Goal: Transaction & Acquisition: Purchase product/service

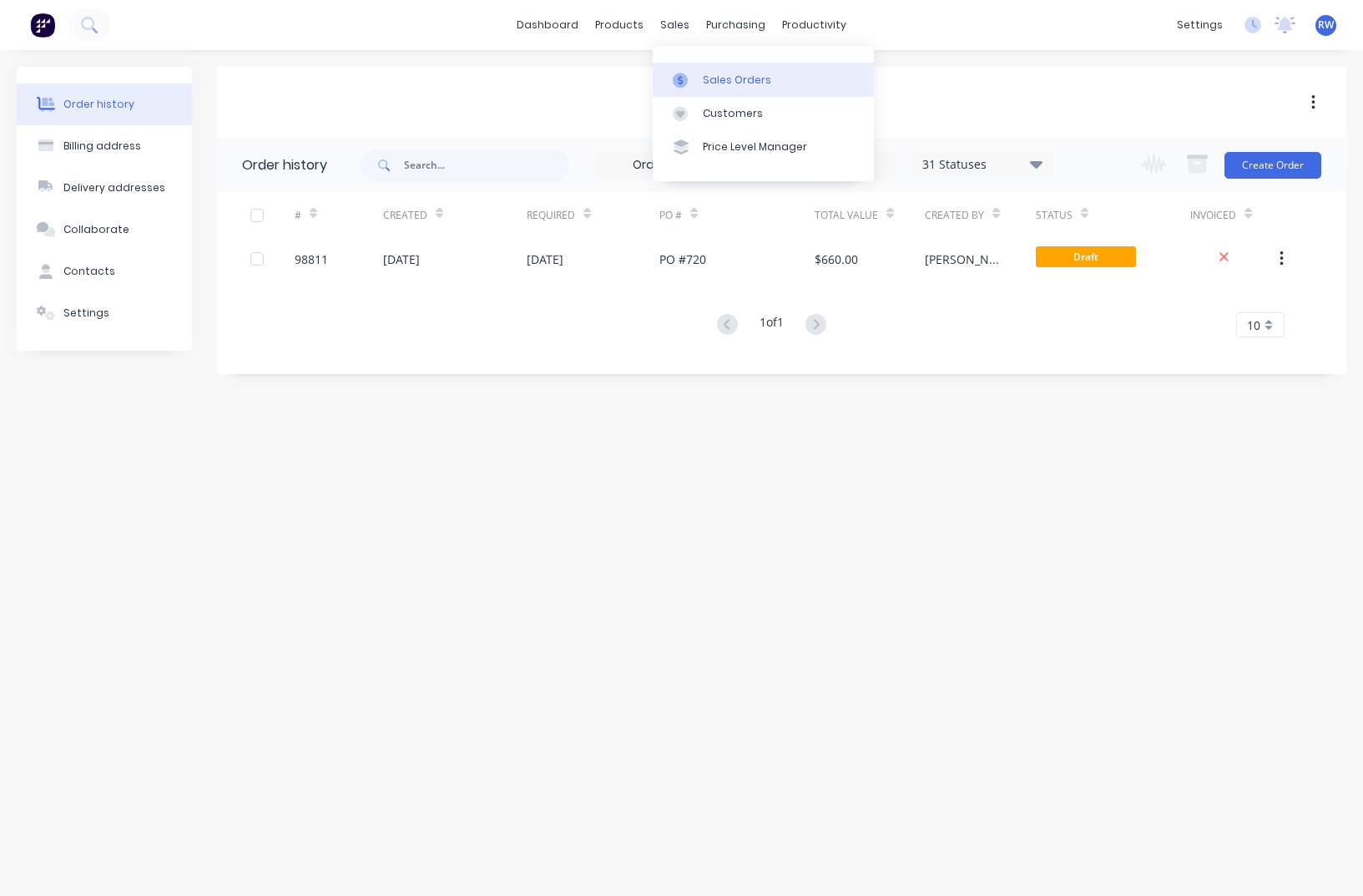
click at [724, 83] on div "Sales Orders" at bounding box center [736, 80] width 68 height 15
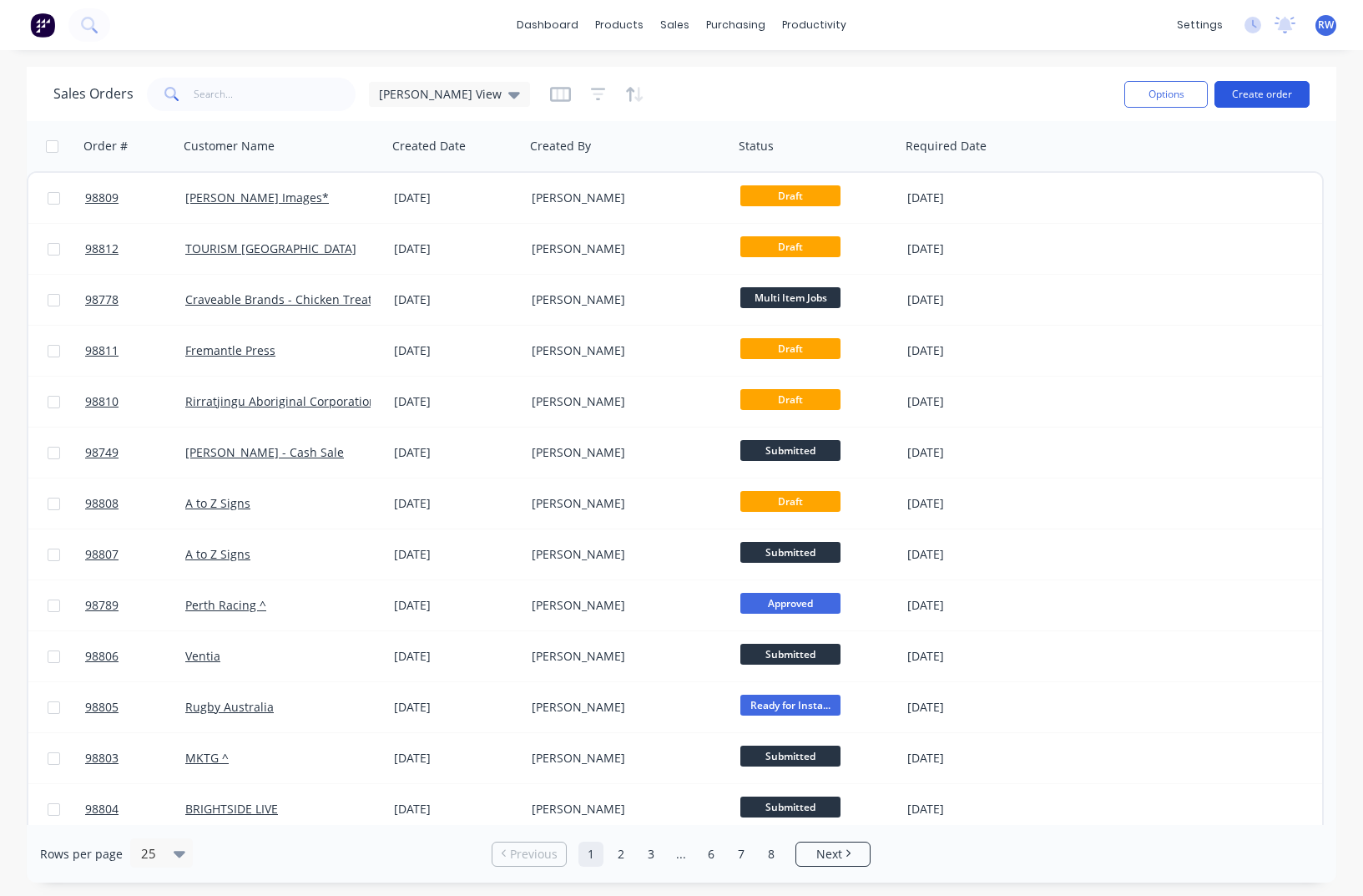
click at [1262, 95] on button "Create order" at bounding box center [1261, 94] width 95 height 27
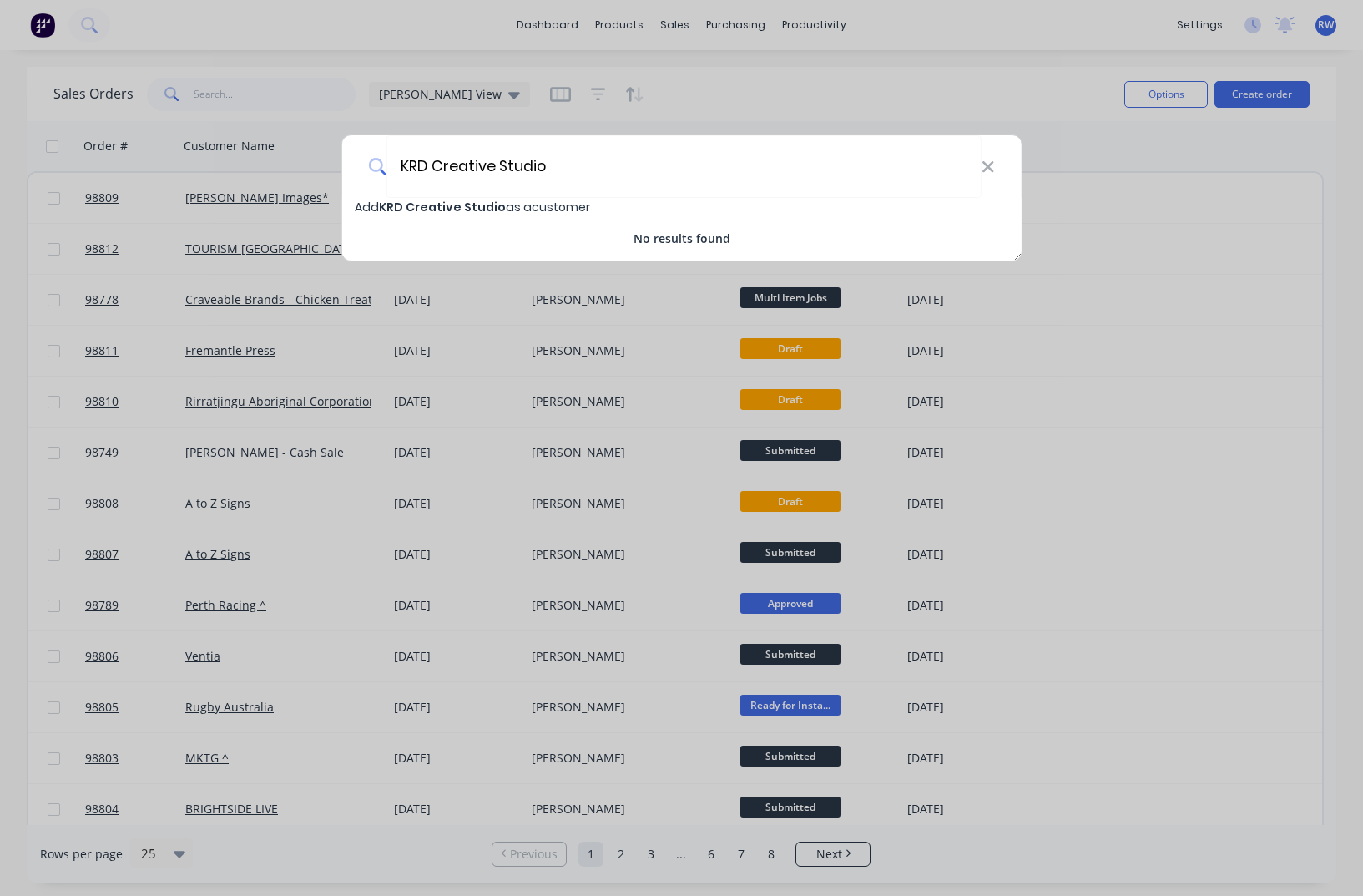
type input "KRD Creative Studio"
click at [459, 209] on span "KRD Creative Studio" at bounding box center [442, 207] width 127 height 17
select select "AU"
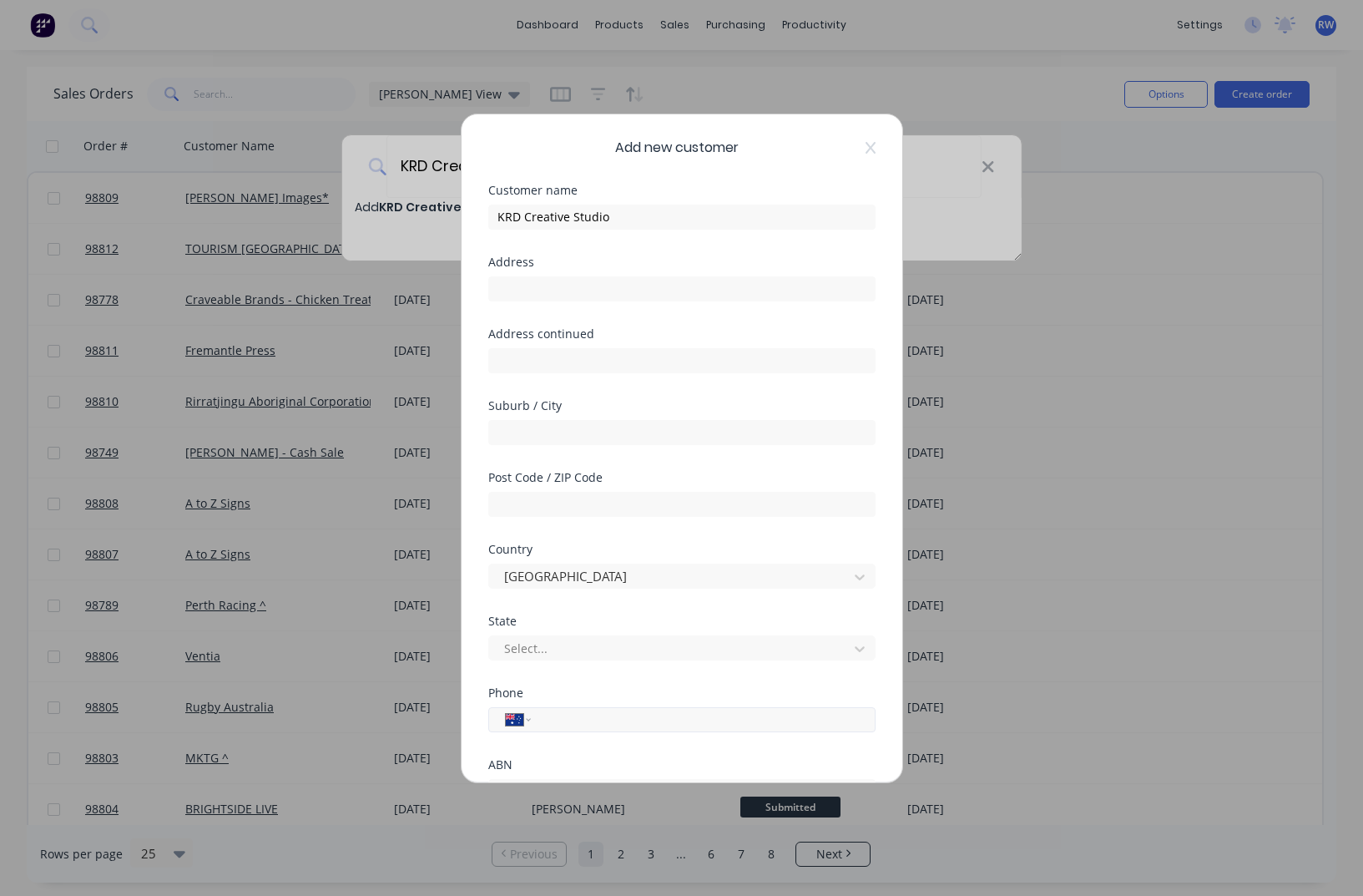
click at [615, 718] on input "tel" at bounding box center [700, 718] width 315 height 19
type input "[PHONE_NUMBER]"
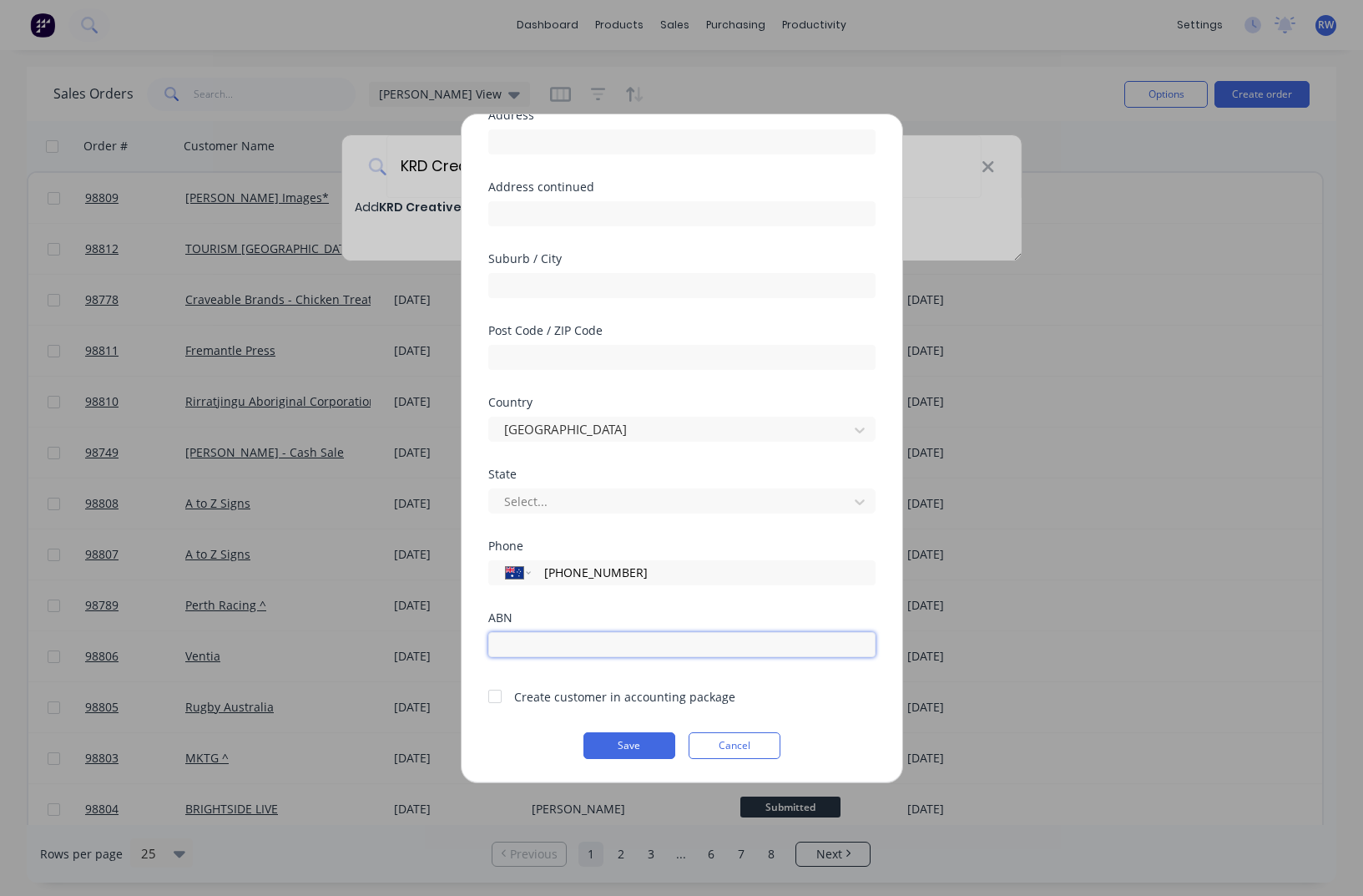
click at [653, 642] on input "text" at bounding box center [682, 644] width 387 height 25
type input "91087830537"
click at [495, 698] on div at bounding box center [495, 697] width 34 height 34
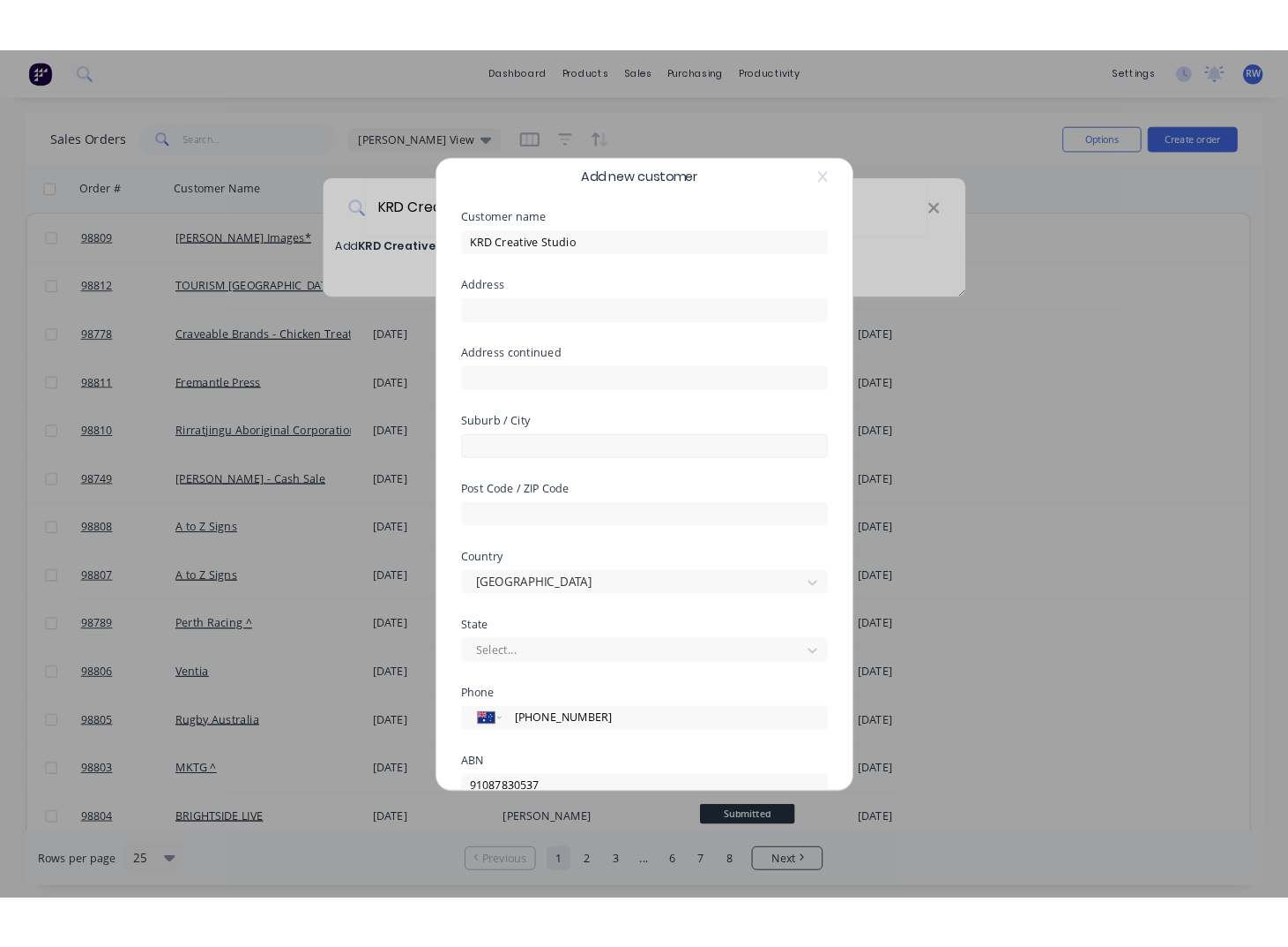
scroll to position [0, 0]
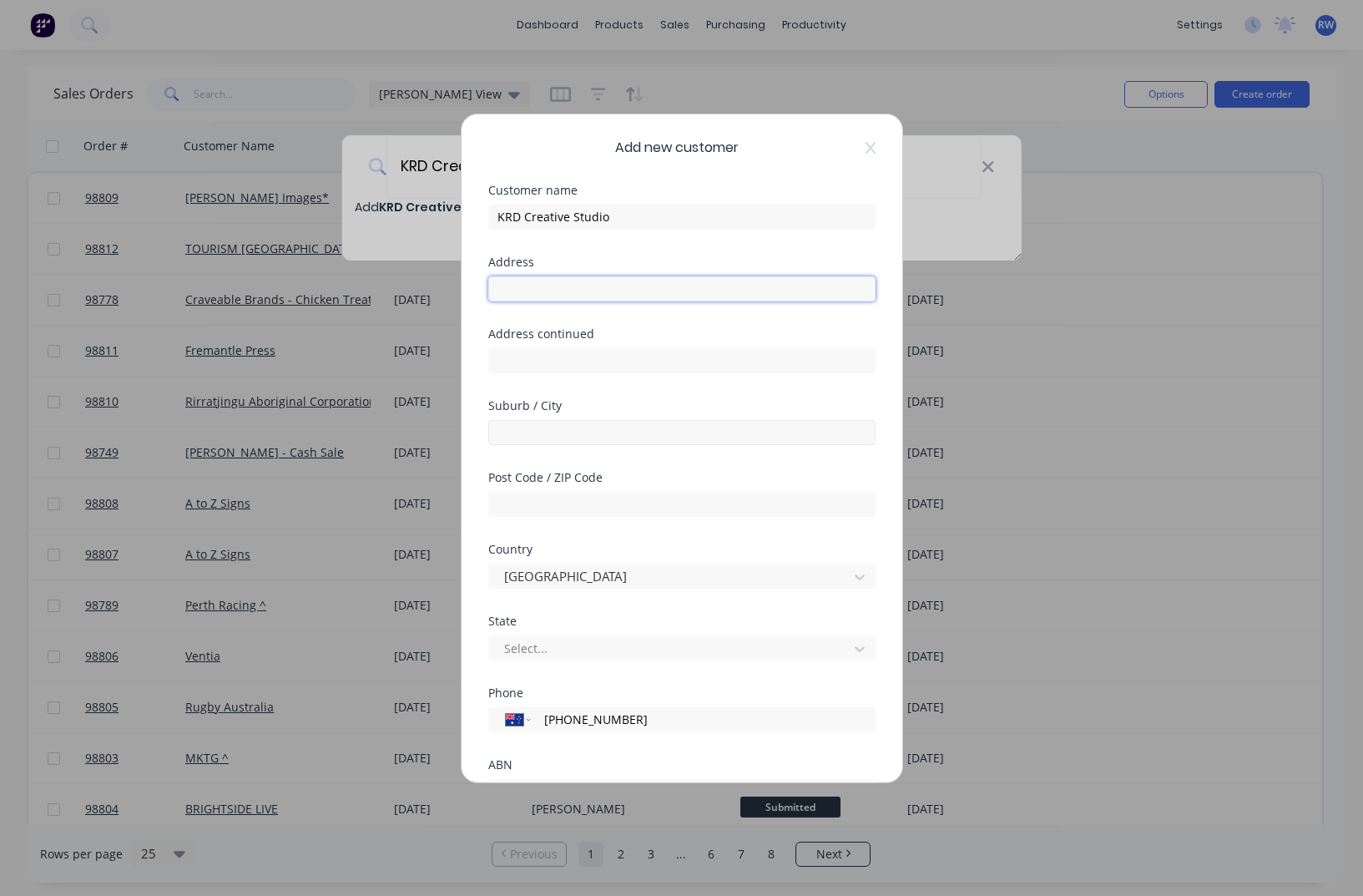
click at [547, 292] on input "text" at bounding box center [682, 289] width 387 height 25
type input "PO Box 4315"
click button "Save" at bounding box center [628, 893] width 92 height 27
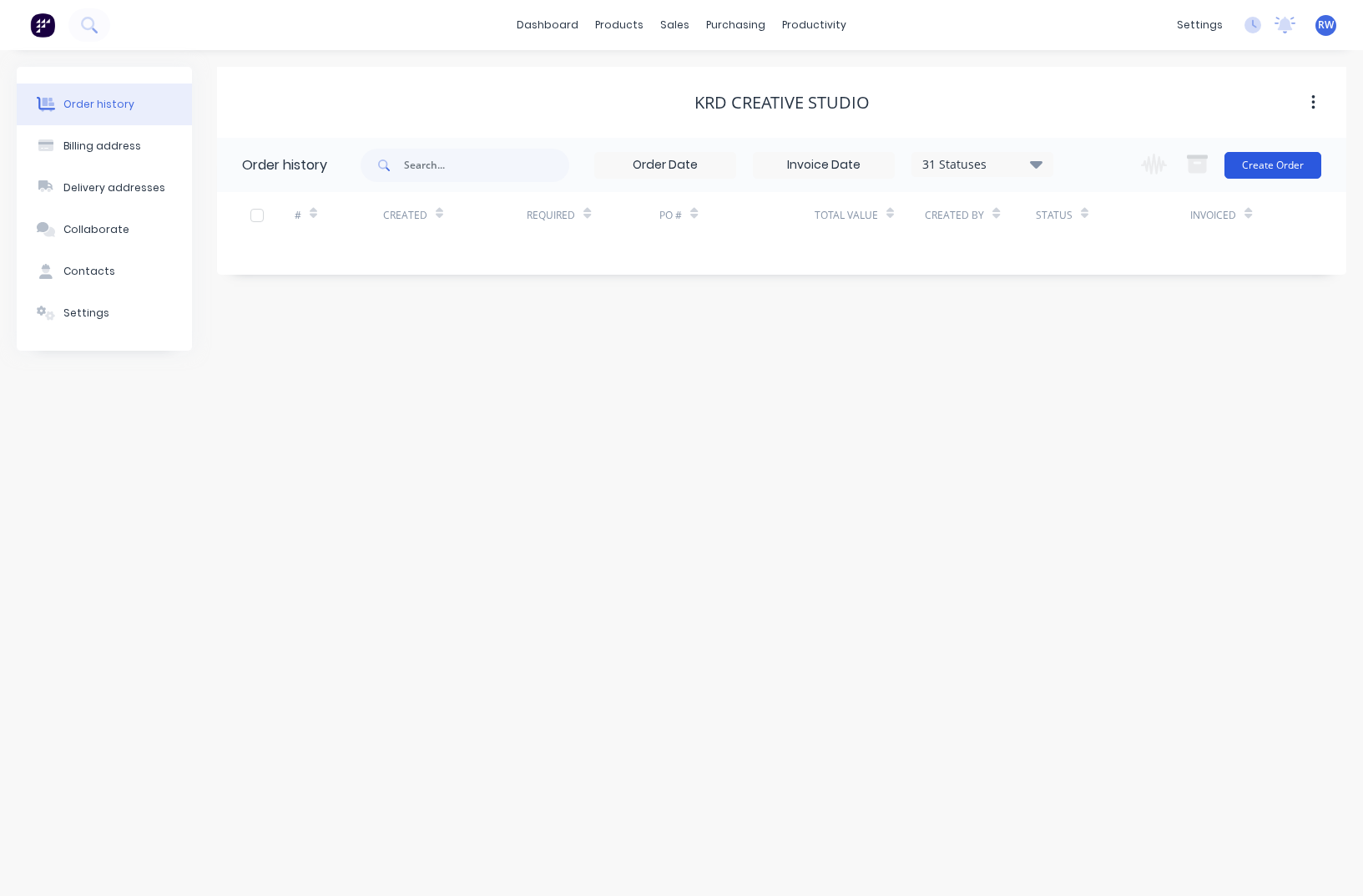
click at [1251, 173] on button "Create Order" at bounding box center [1272, 166] width 97 height 27
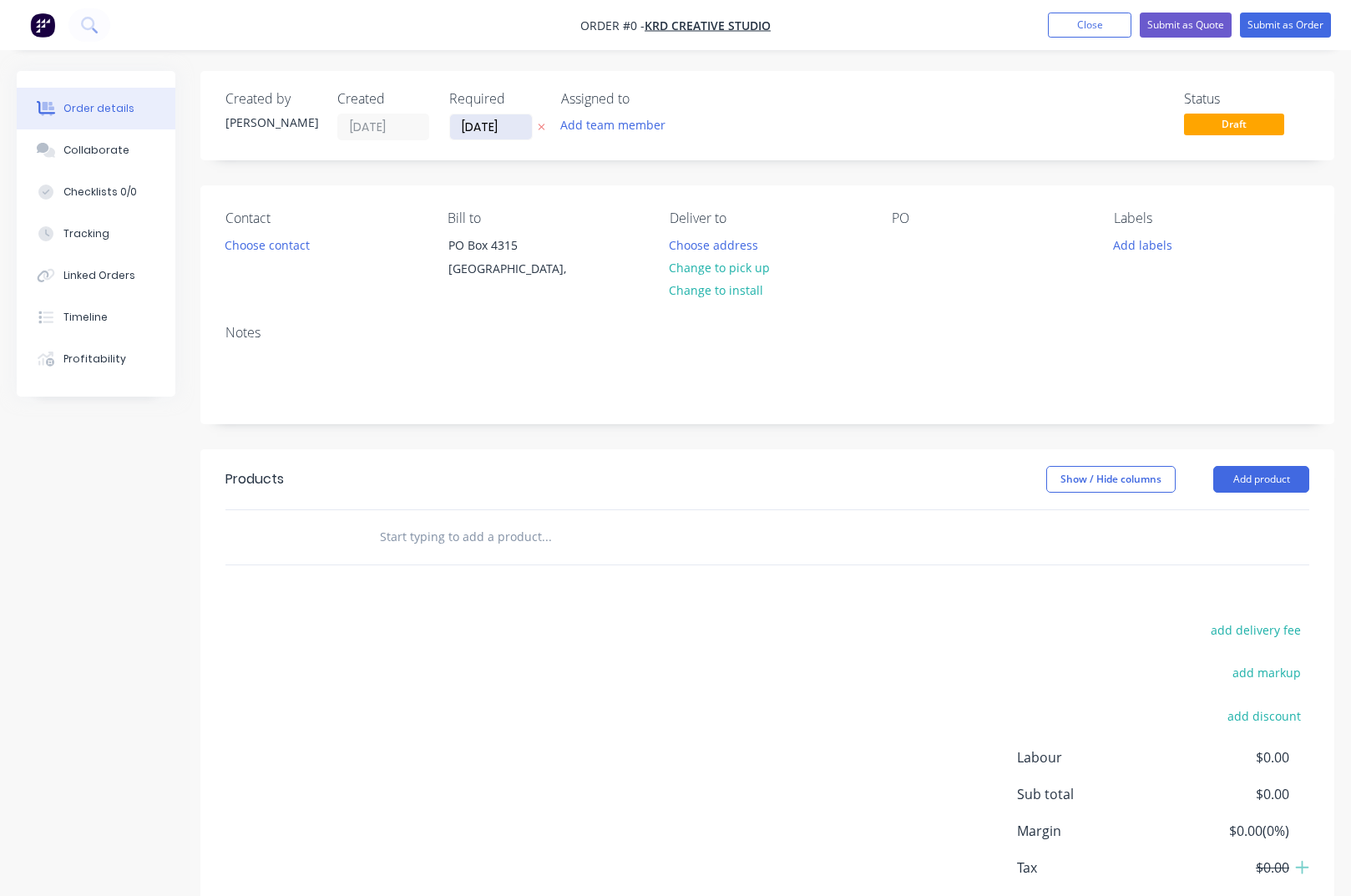
click at [519, 126] on input "[DATE]" at bounding box center [491, 127] width 82 height 25
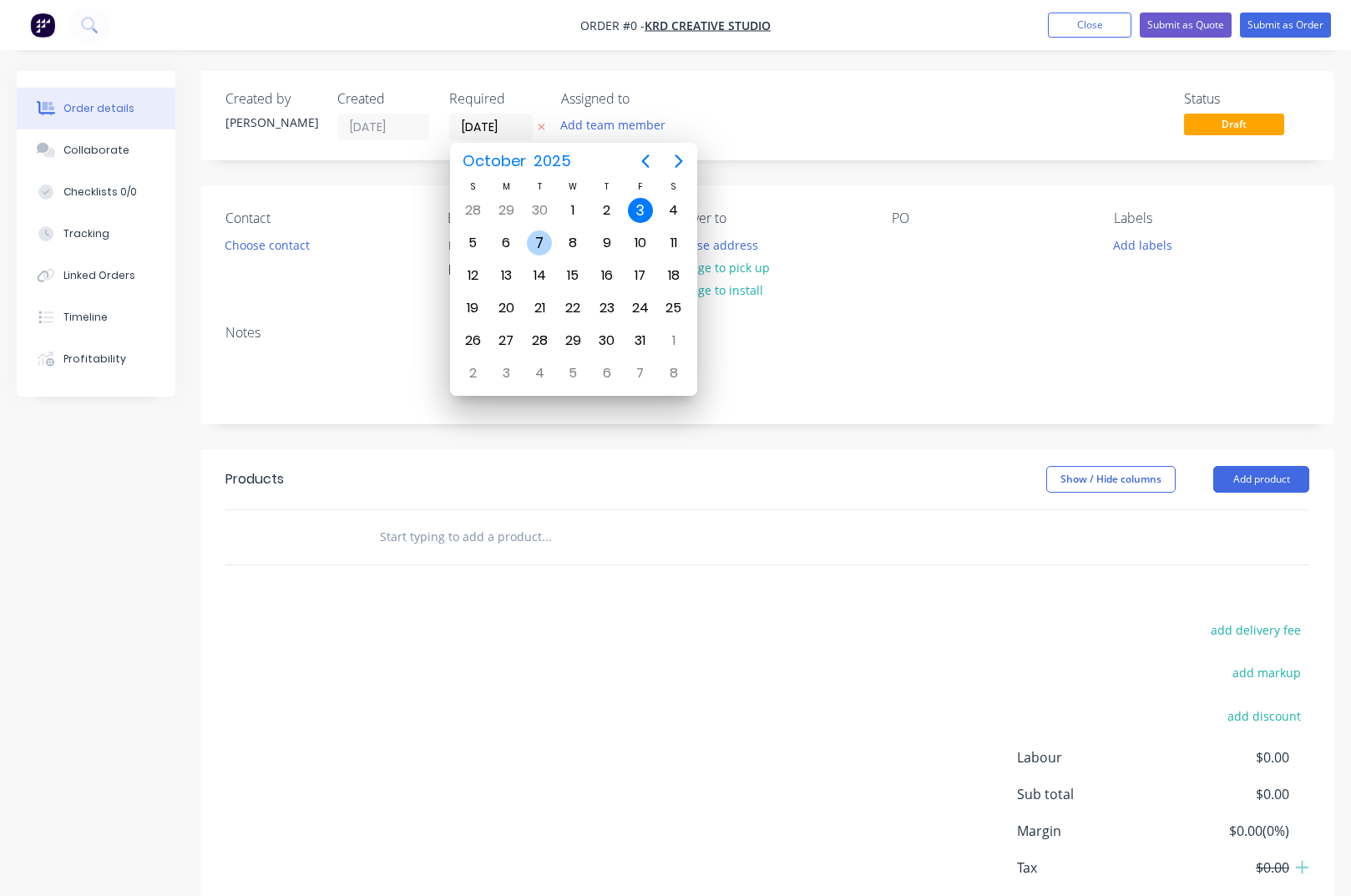
click at [534, 240] on div "7" at bounding box center [540, 243] width 25 height 25
type input "[DATE]"
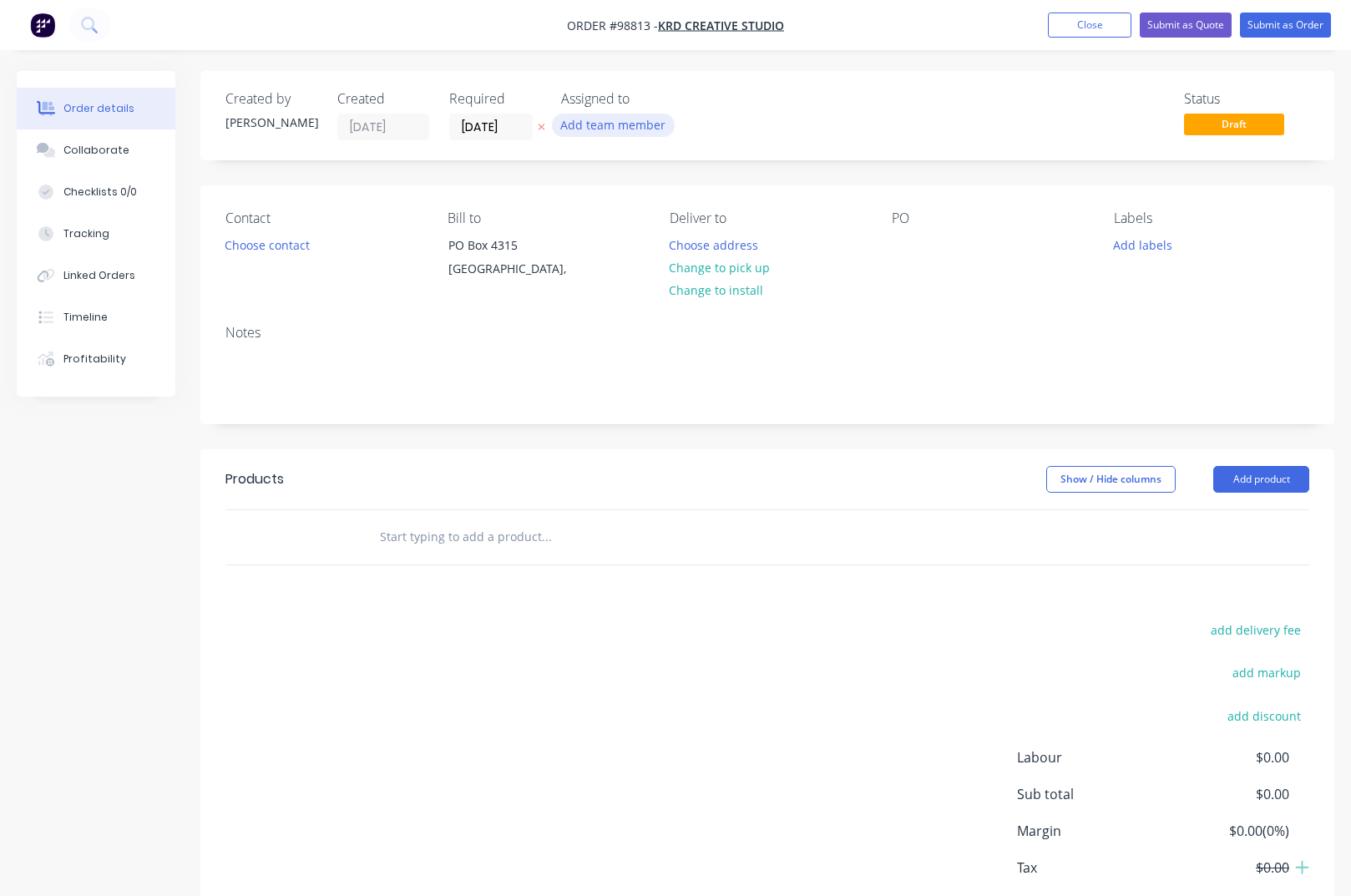
click at [598, 128] on button "Add team member" at bounding box center [614, 125] width 123 height 23
type input "[PERSON_NAME]"
click at [630, 221] on div "[PERSON_NAME]" at bounding box center [695, 218] width 167 height 18
click at [254, 250] on button "Choose contact" at bounding box center [268, 244] width 103 height 23
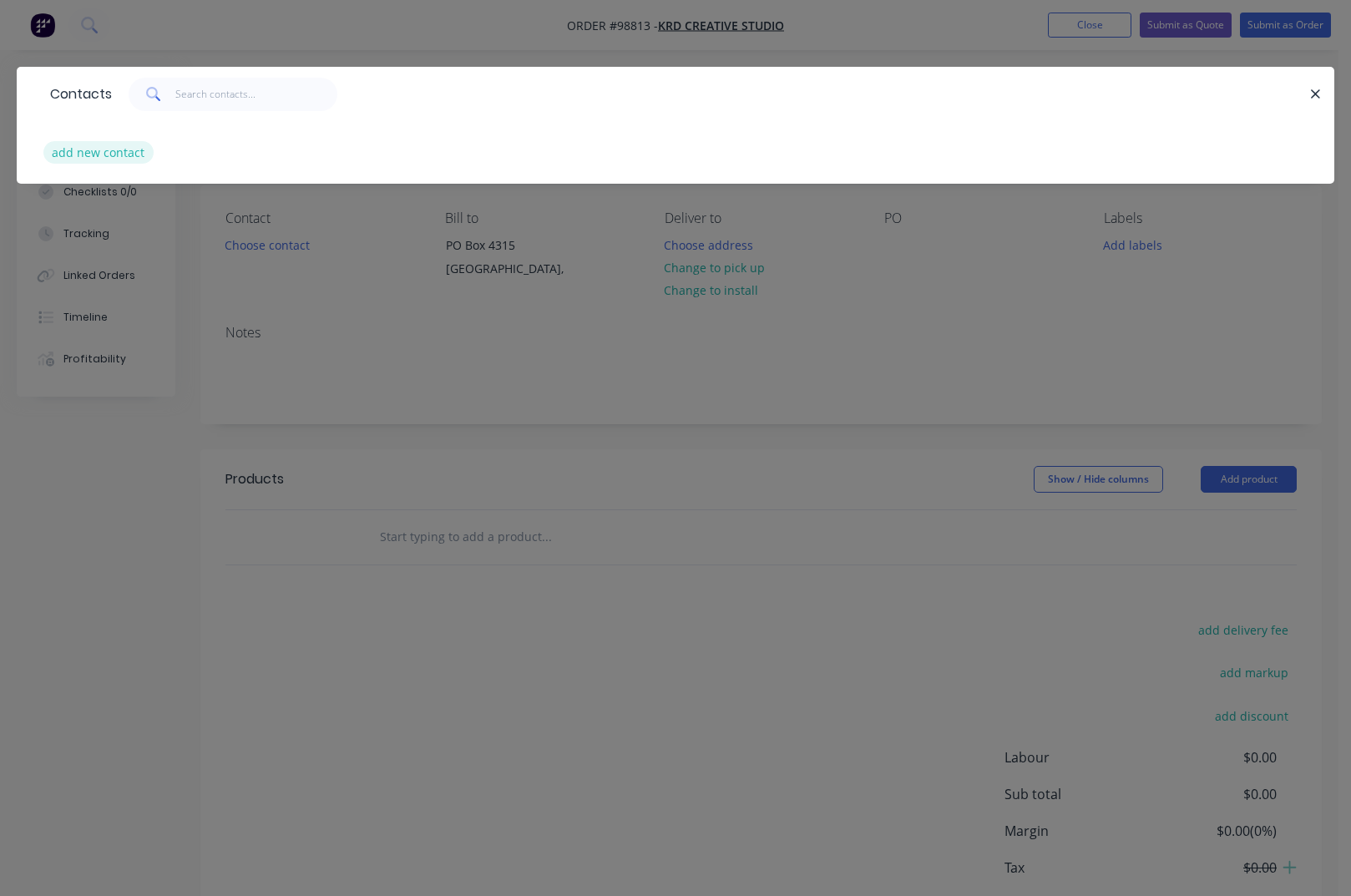
click at [114, 154] on button "add new contact" at bounding box center [98, 152] width 110 height 23
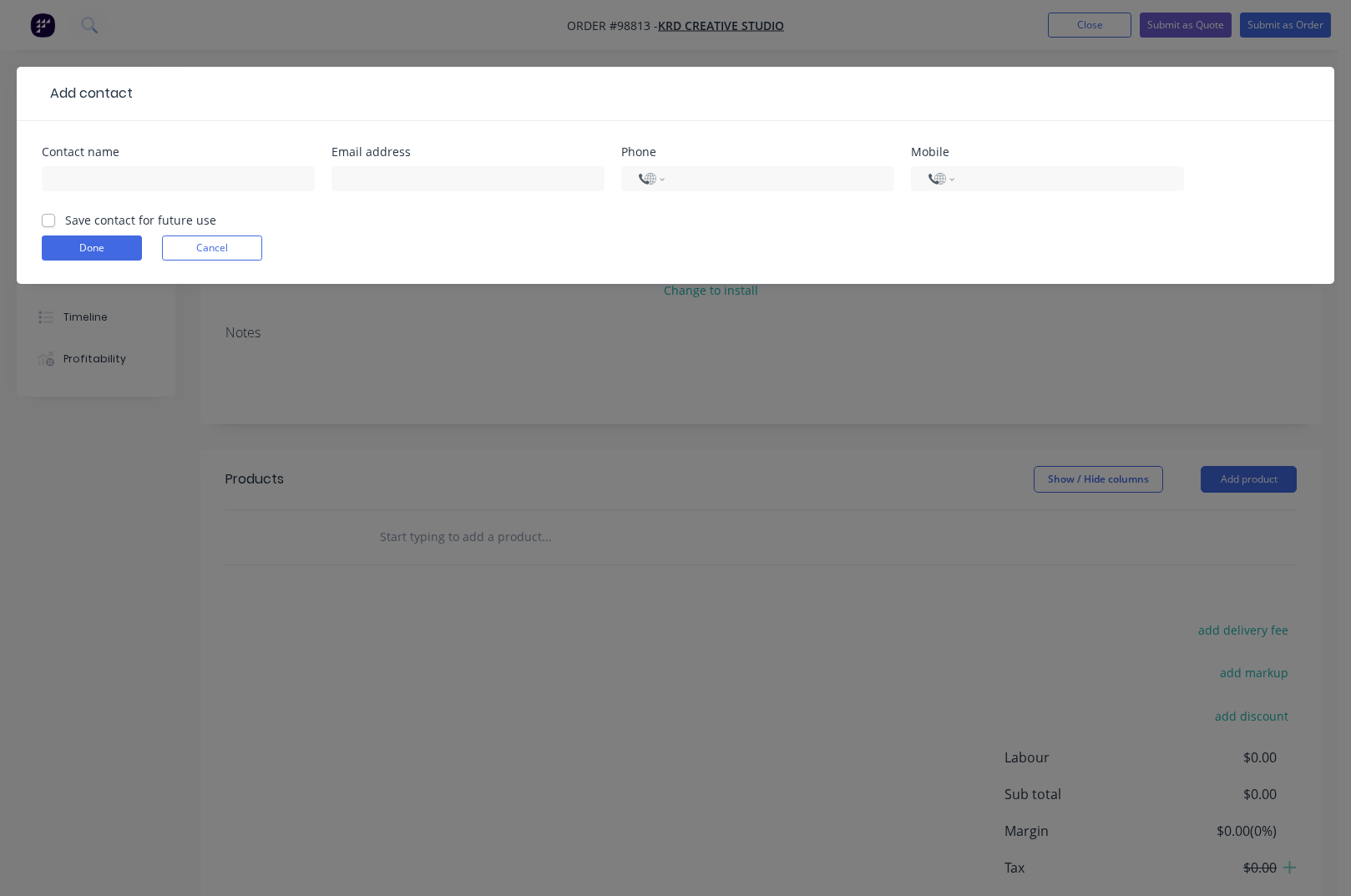
select select "AU"
click at [153, 178] on input "text" at bounding box center [178, 178] width 273 height 25
type input "[PERSON_NAME]"
click at [379, 178] on input "text" at bounding box center [468, 178] width 273 height 25
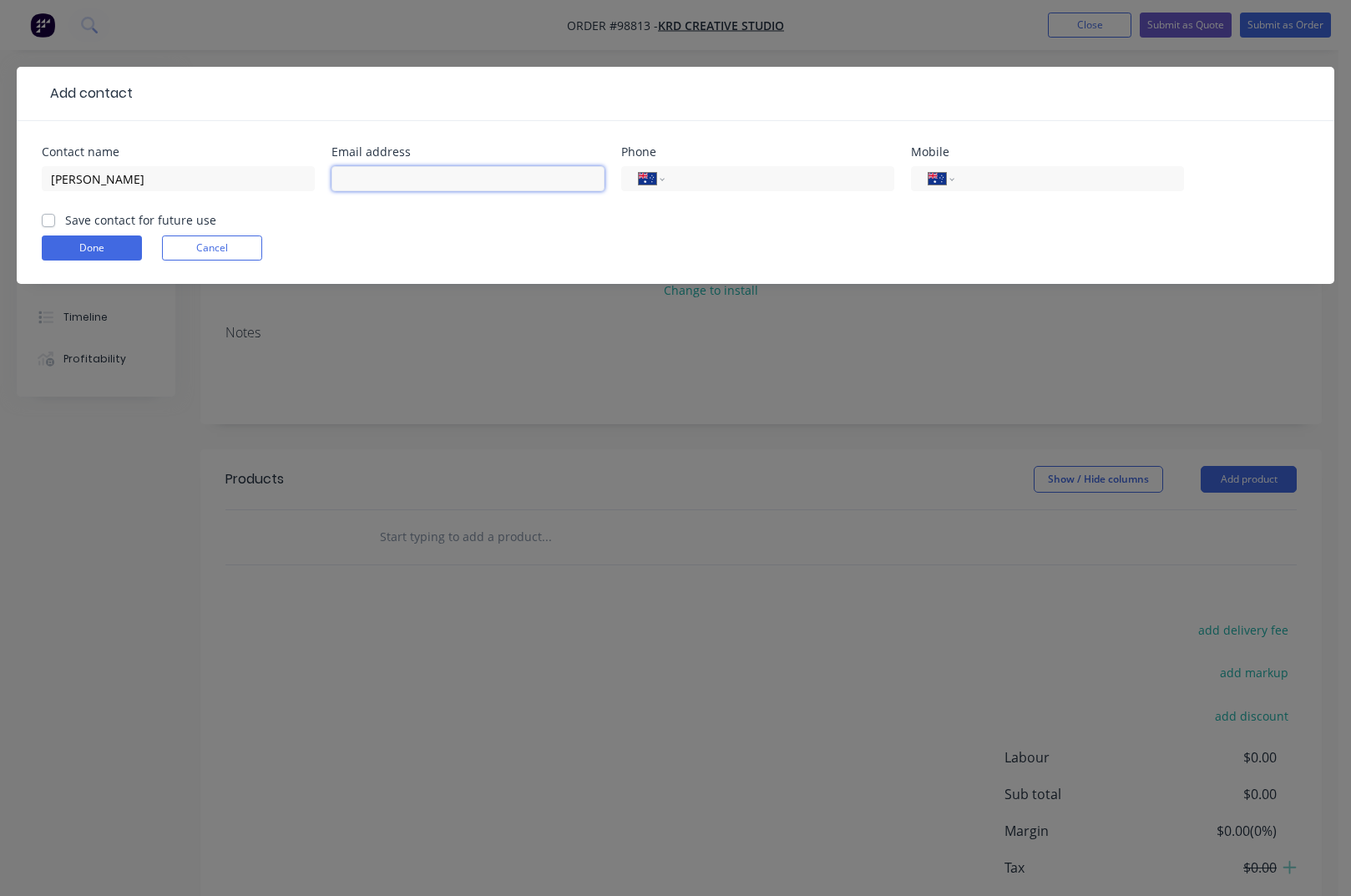
paste input "[EMAIL_ADDRESS][DOMAIN_NAME]"
type input "[EMAIL_ADDRESS][DOMAIN_NAME]"
click at [717, 174] on input "tel" at bounding box center [777, 178] width 200 height 19
type input "[PHONE_NUMBER]"
drag, startPoint x: 966, startPoint y: 174, endPoint x: 986, endPoint y: 189, distance: 25.0
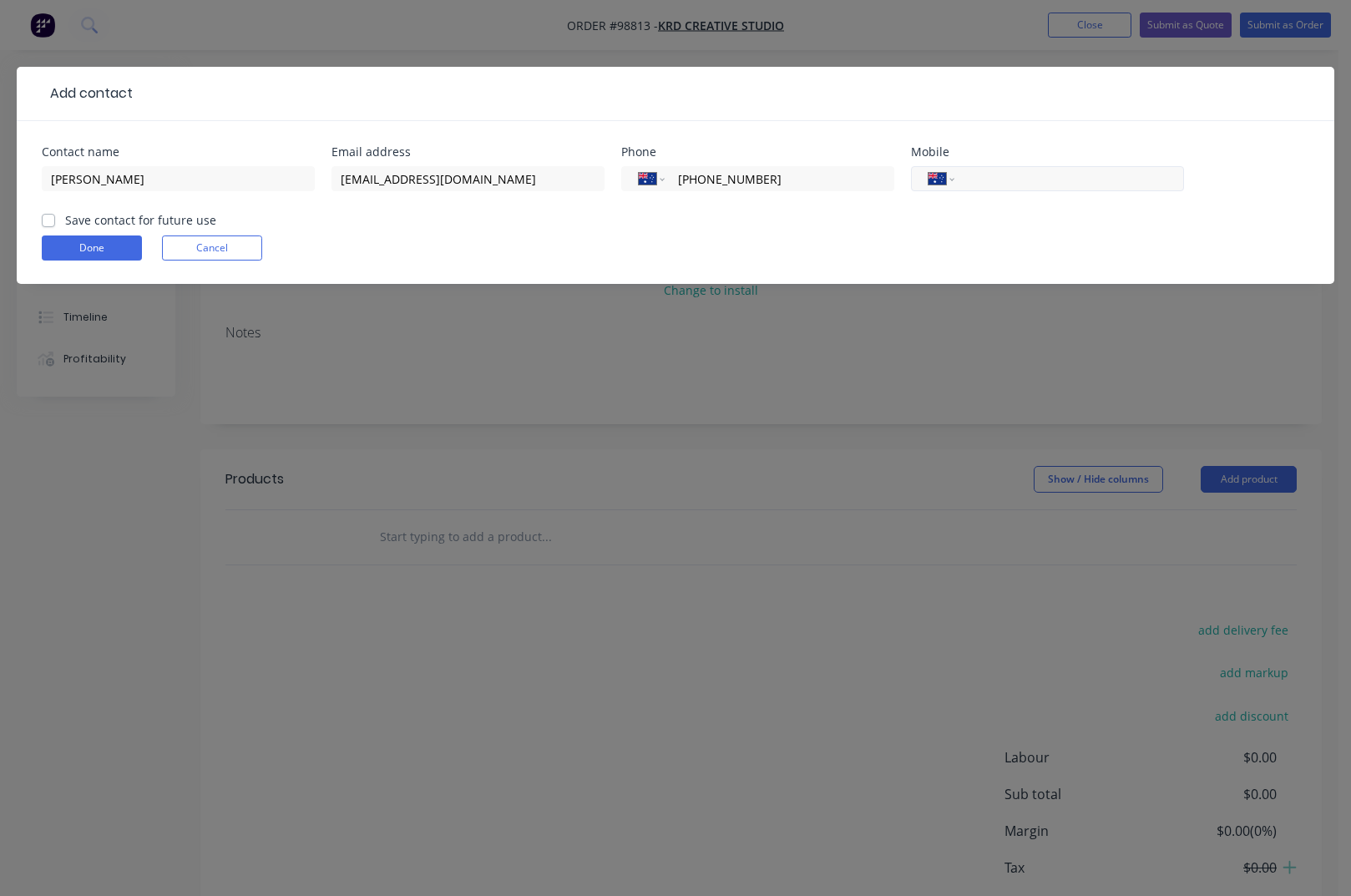
click at [1001, 182] on input "tel" at bounding box center [1066, 178] width 200 height 19
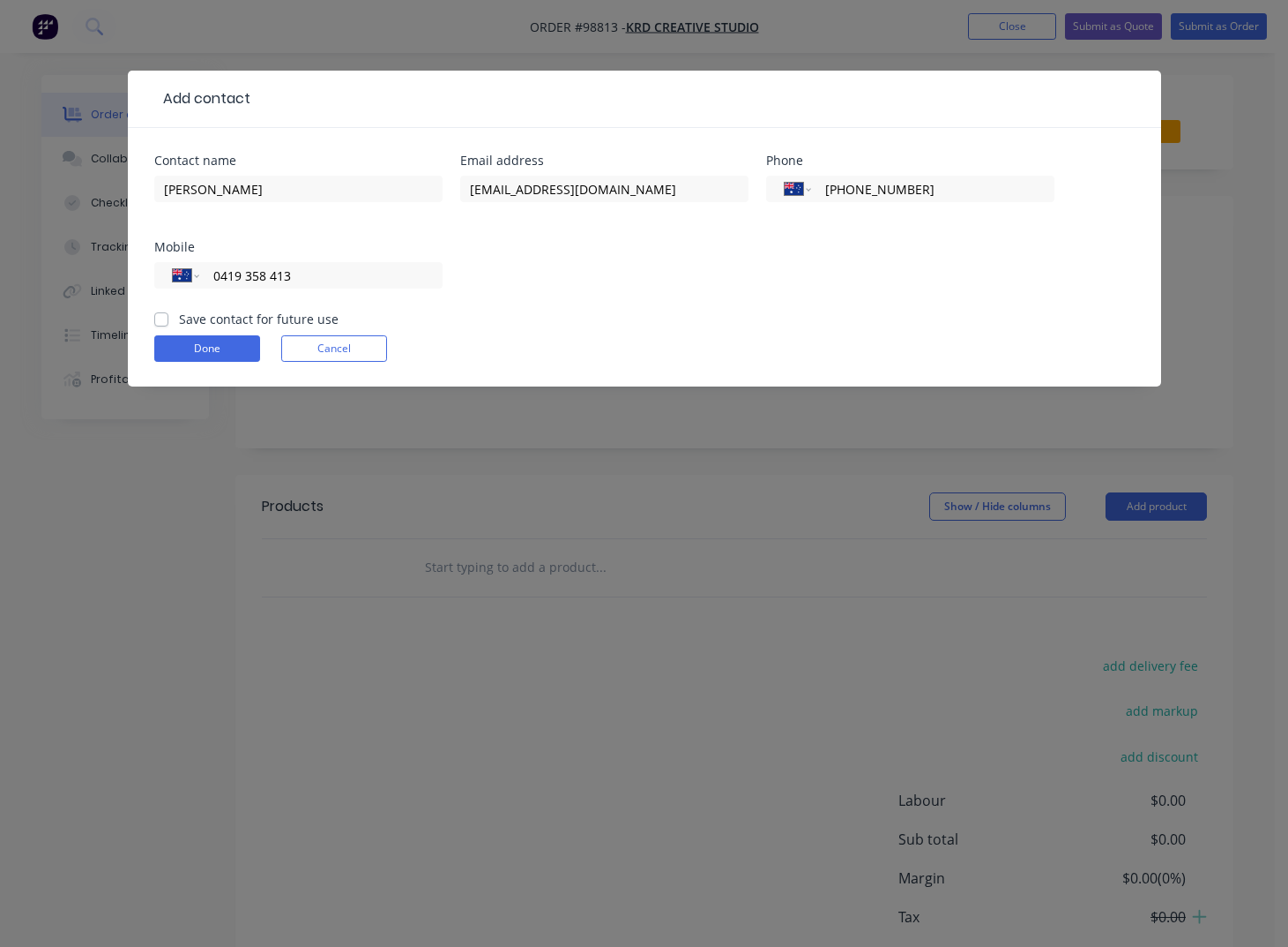
type input "0419 358 413"
click at [179, 323] on label "Save contact for future use" at bounding box center [259, 318] width 160 height 19
click at [162, 323] on input "Save contact for future use" at bounding box center [162, 317] width 14 height 17
checkbox input "true"
click at [200, 351] on button "Done" at bounding box center [207, 349] width 106 height 27
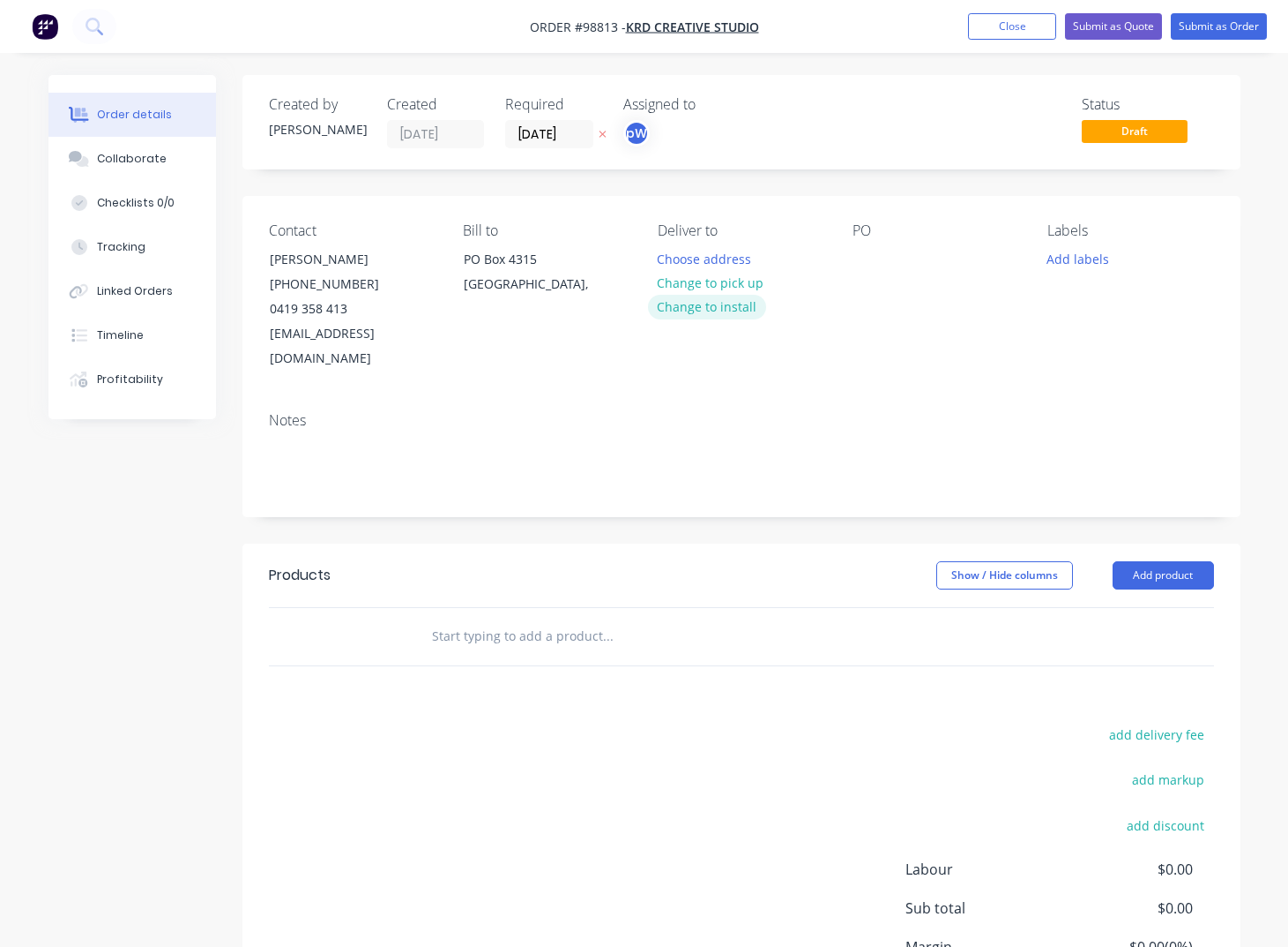
click at [700, 307] on button "Change to install" at bounding box center [707, 306] width 118 height 24
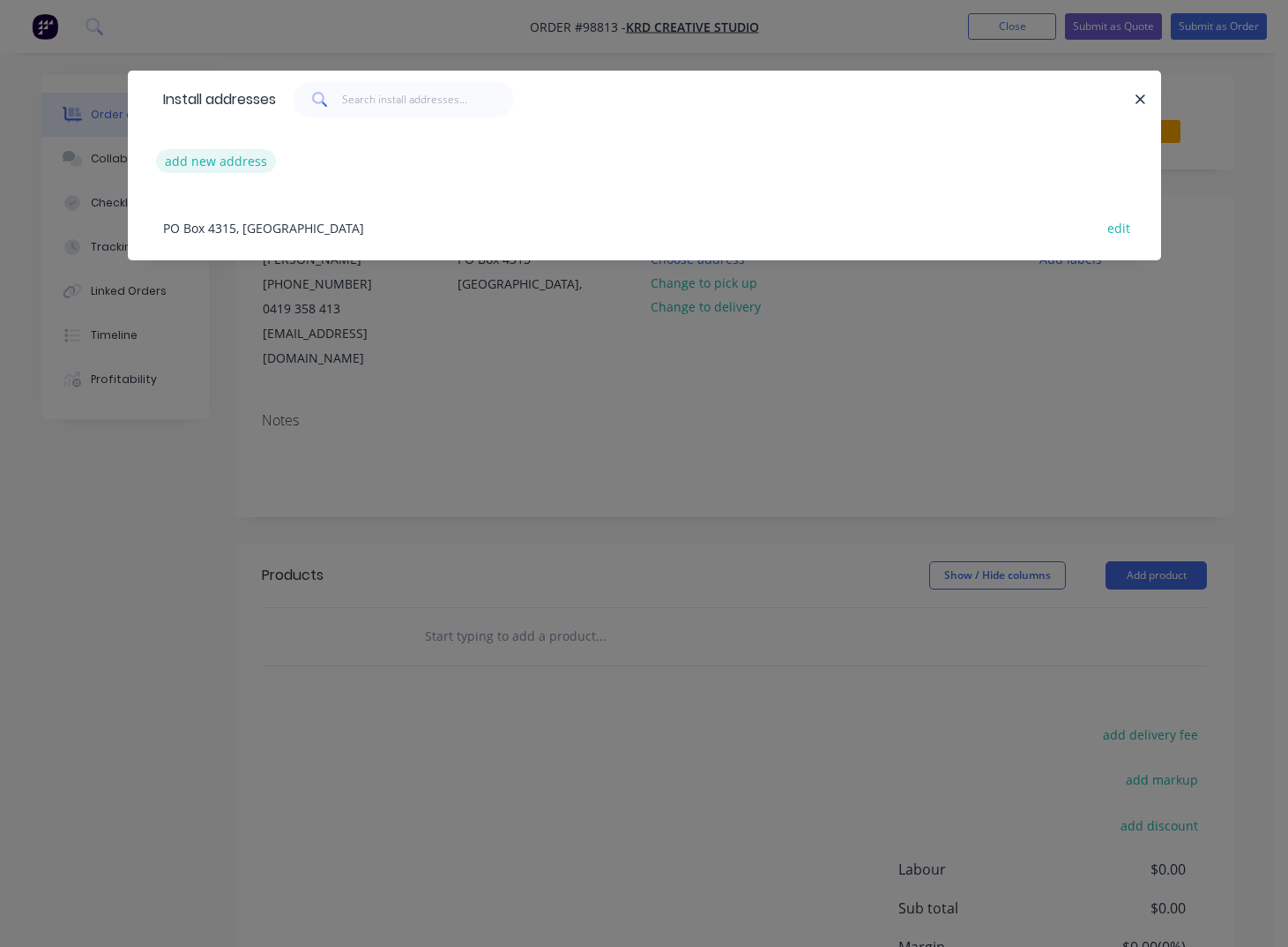
click at [192, 164] on button "add new address" at bounding box center [217, 161] width 121 height 24
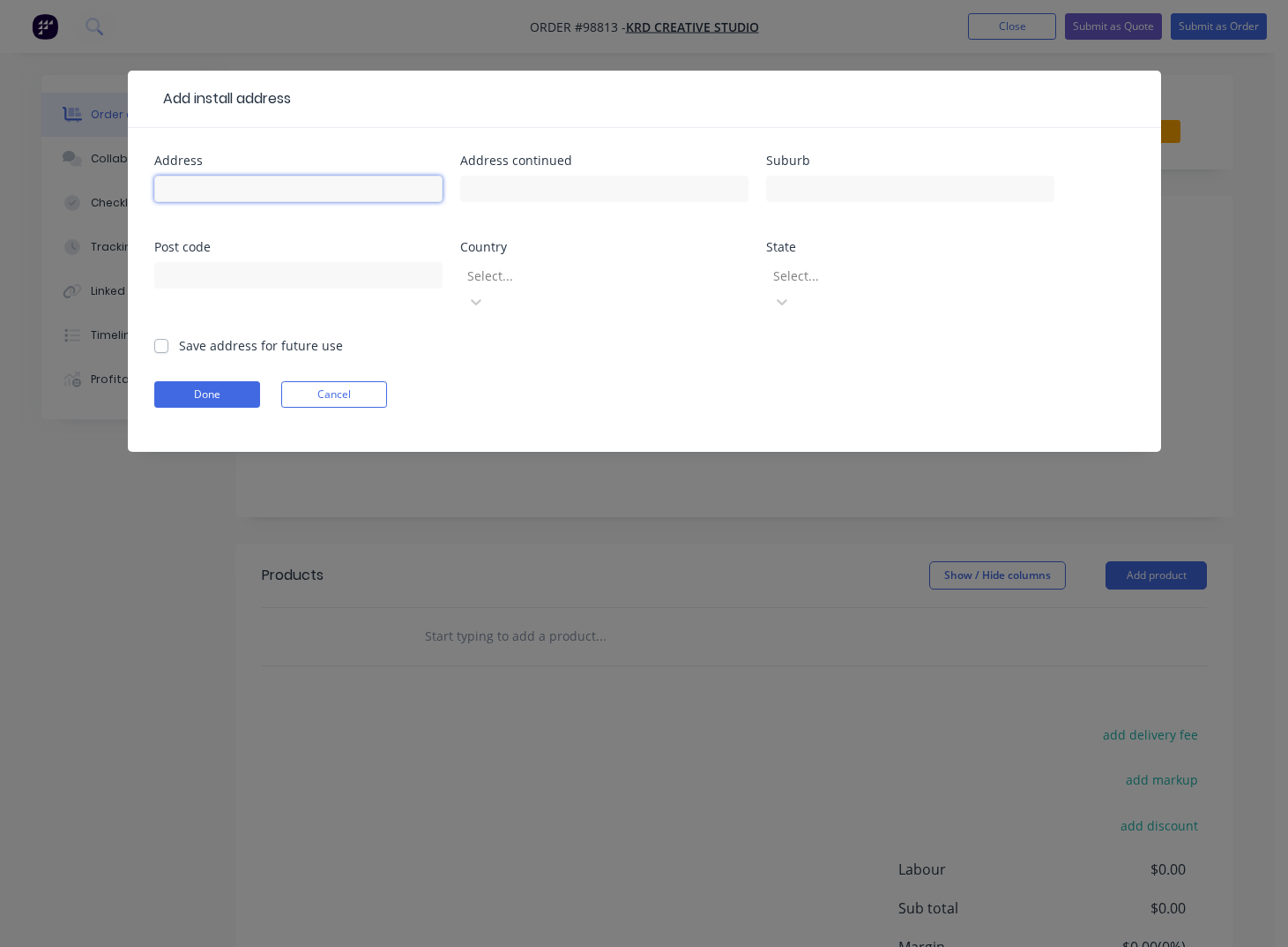
click at [204, 191] on input "text" at bounding box center [299, 189] width 288 height 27
type input "Retravision Nedlands"
click at [484, 188] on input "text" at bounding box center [604, 189] width 288 height 27
click at [537, 190] on input "3/158 Stirlong highway" at bounding box center [604, 189] width 288 height 27
drag, startPoint x: 557, startPoint y: 190, endPoint x: 562, endPoint y: 200, distance: 11.2
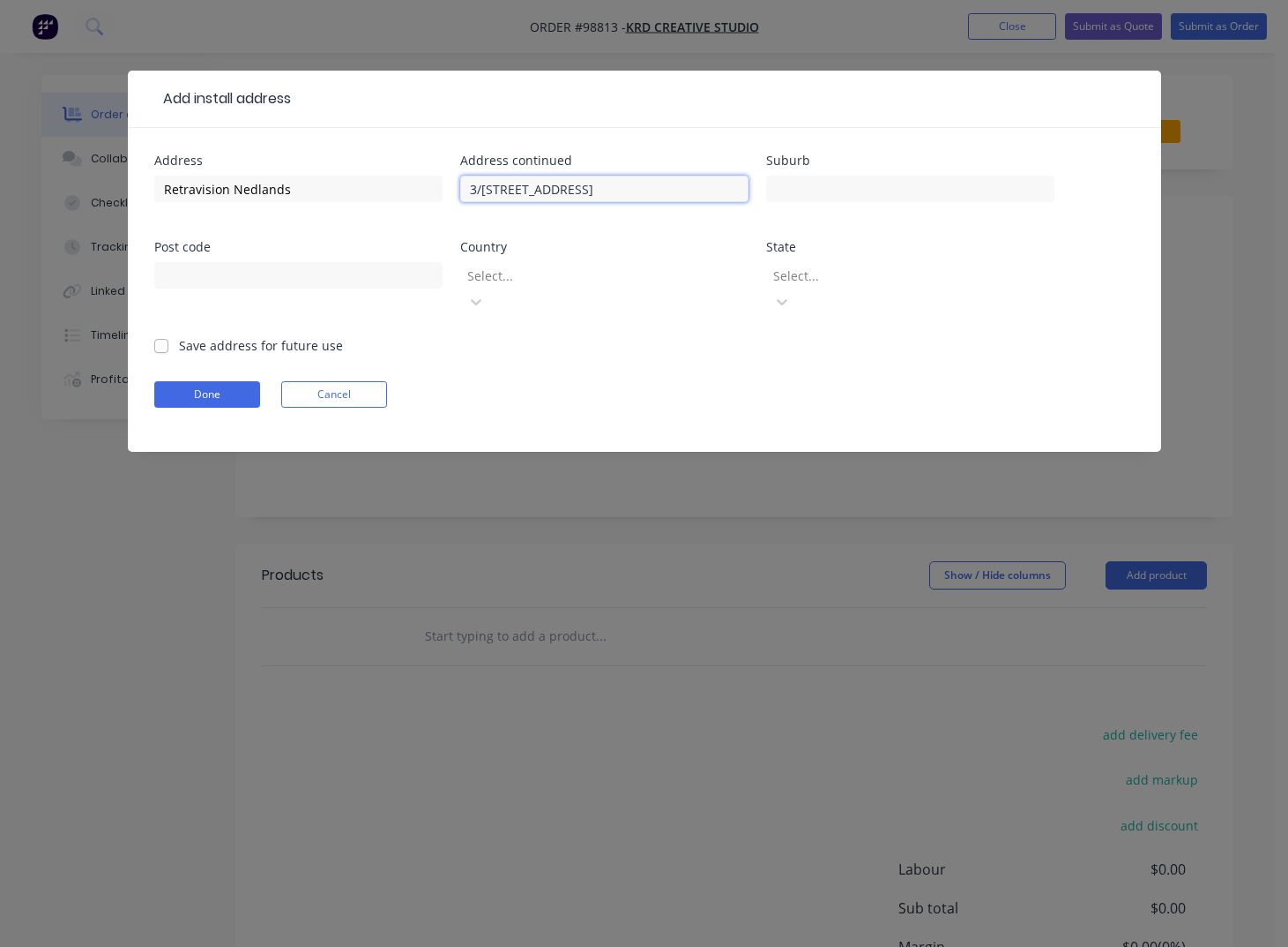
click at [557, 190] on input "3/[STREET_ADDRESS]" at bounding box center [604, 189] width 288 height 27
type input "[STREET_ADDRESS]"
click at [799, 188] on input "text" at bounding box center [910, 189] width 288 height 27
type input "Nedlands"
click at [179, 336] on label "Save address for future use" at bounding box center [260, 345] width 164 height 19
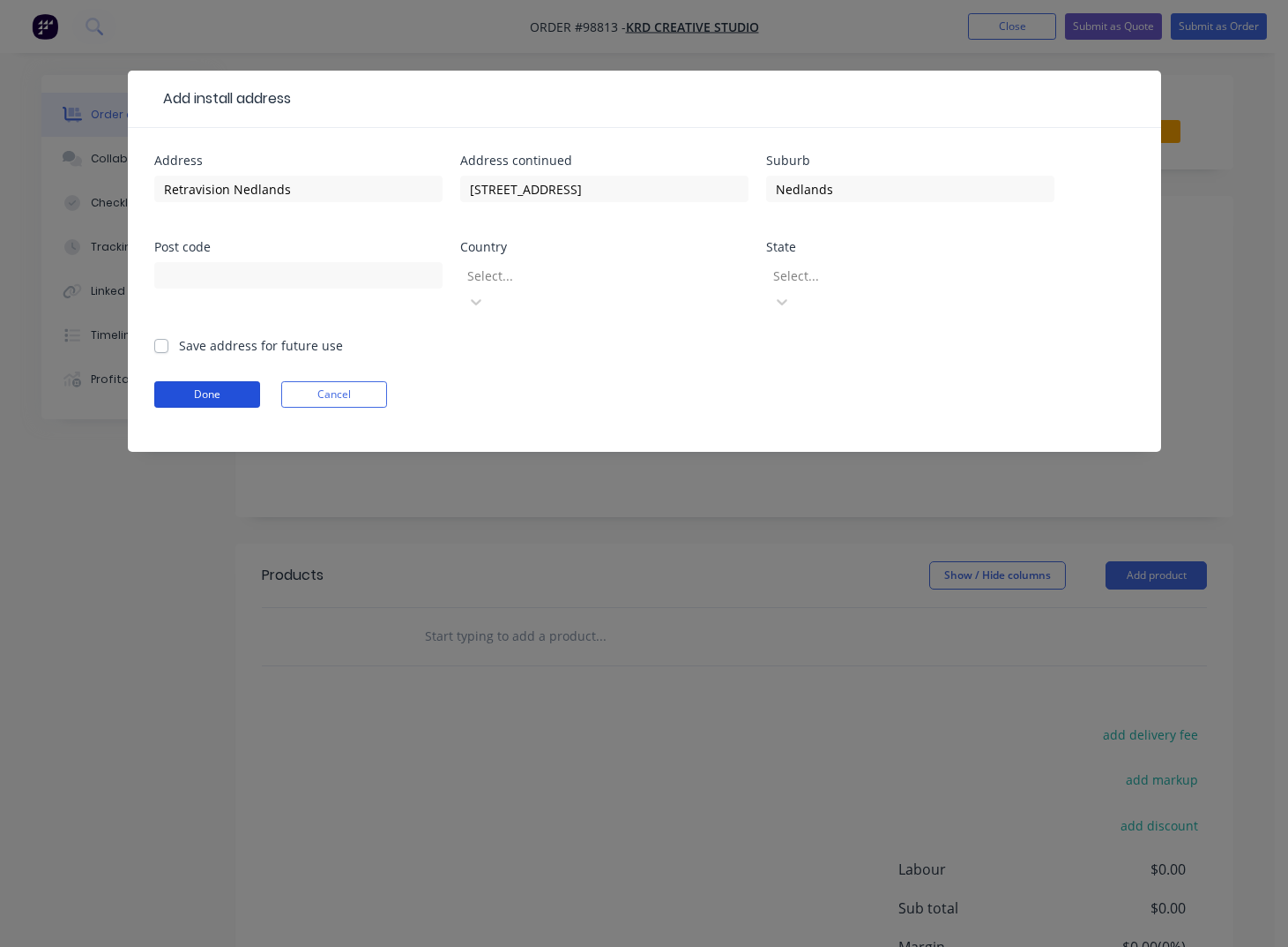
click at [204, 381] on button "Done" at bounding box center [207, 395] width 106 height 27
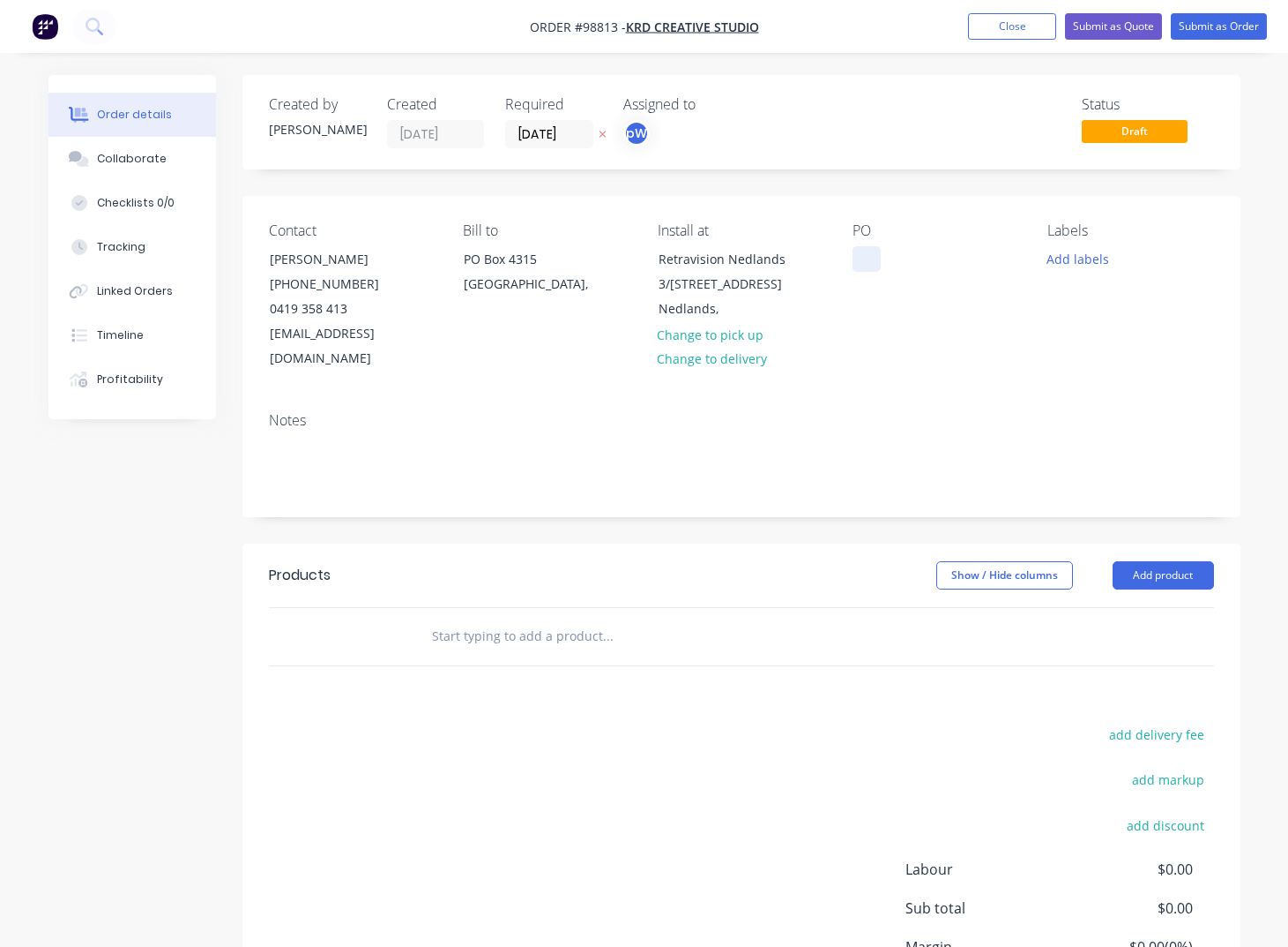
click at [864, 263] on div at bounding box center [867, 259] width 28 height 26
click at [1072, 262] on button "Add labels" at bounding box center [1078, 258] width 81 height 24
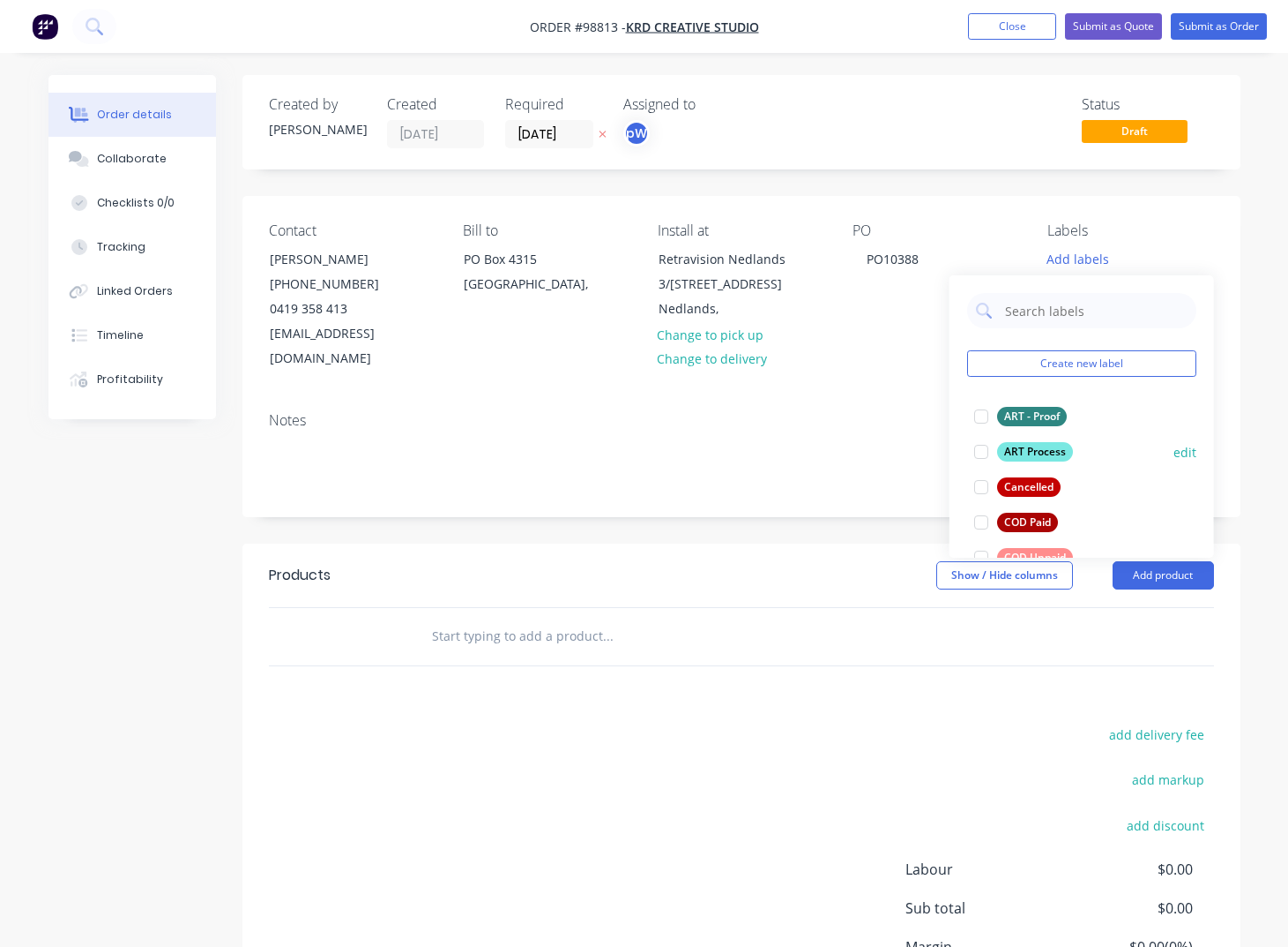
click at [980, 451] on div at bounding box center [981, 452] width 36 height 36
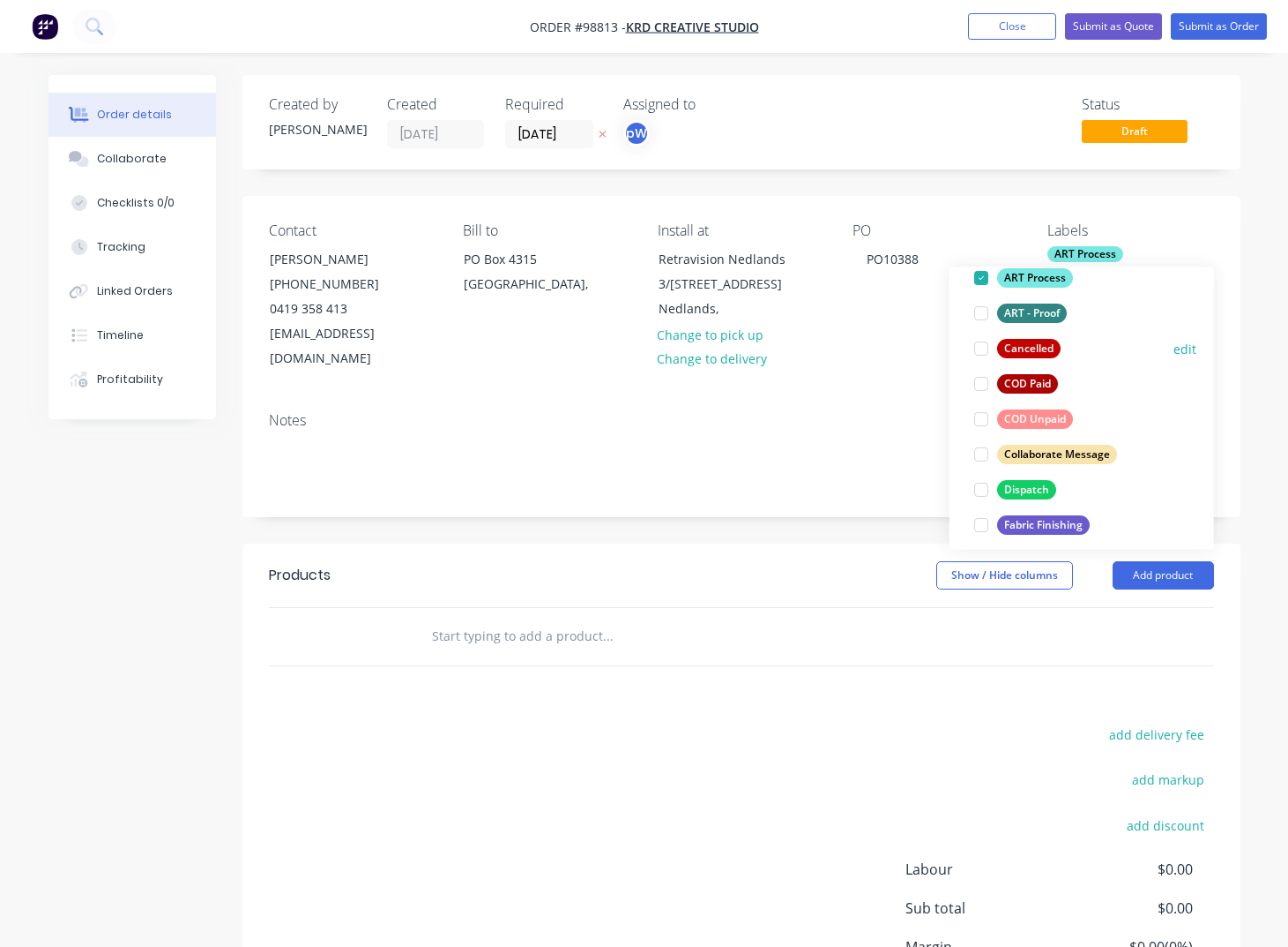
scroll to position [140, 0]
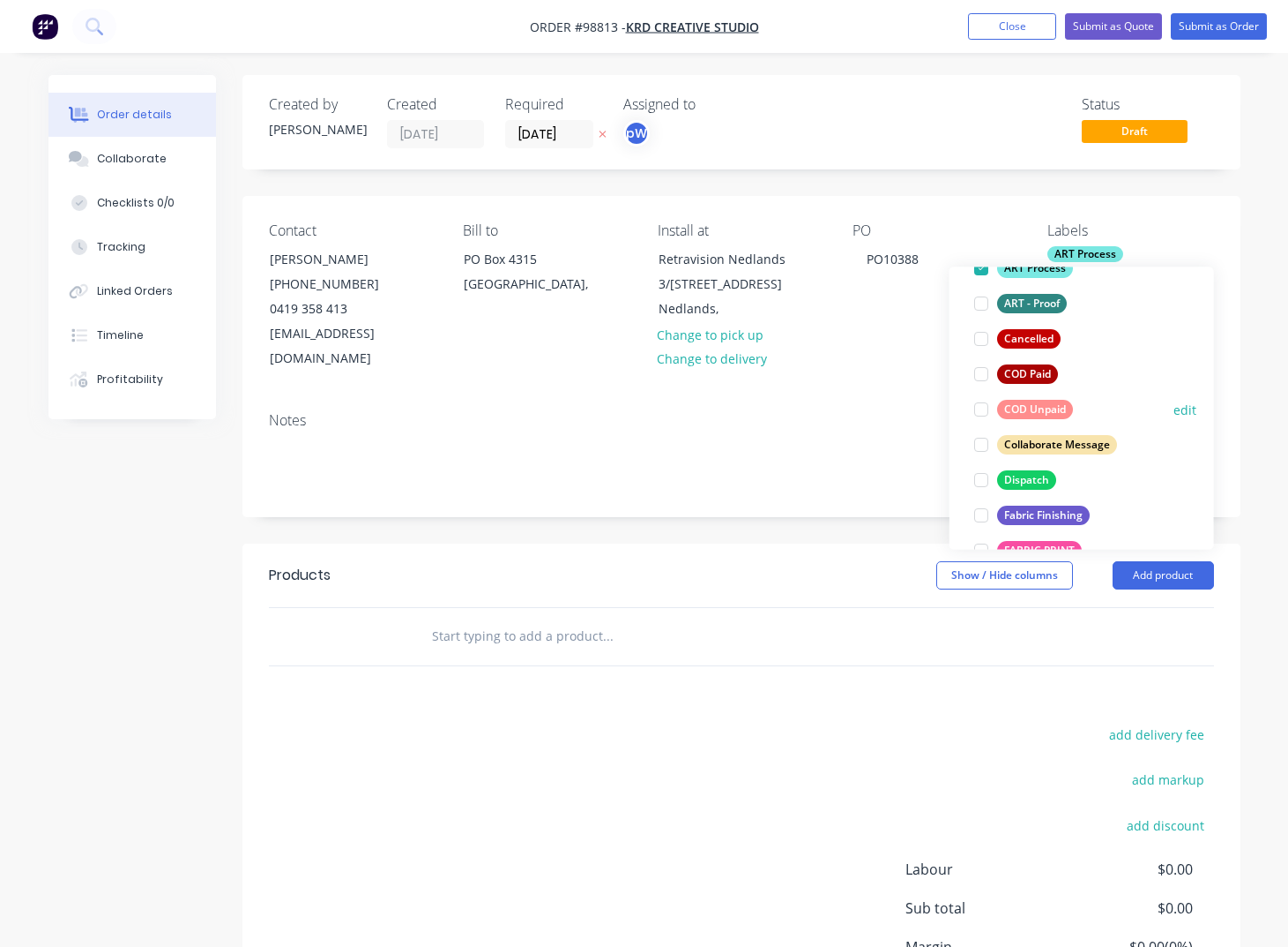
click at [981, 409] on div at bounding box center [981, 409] width 36 height 36
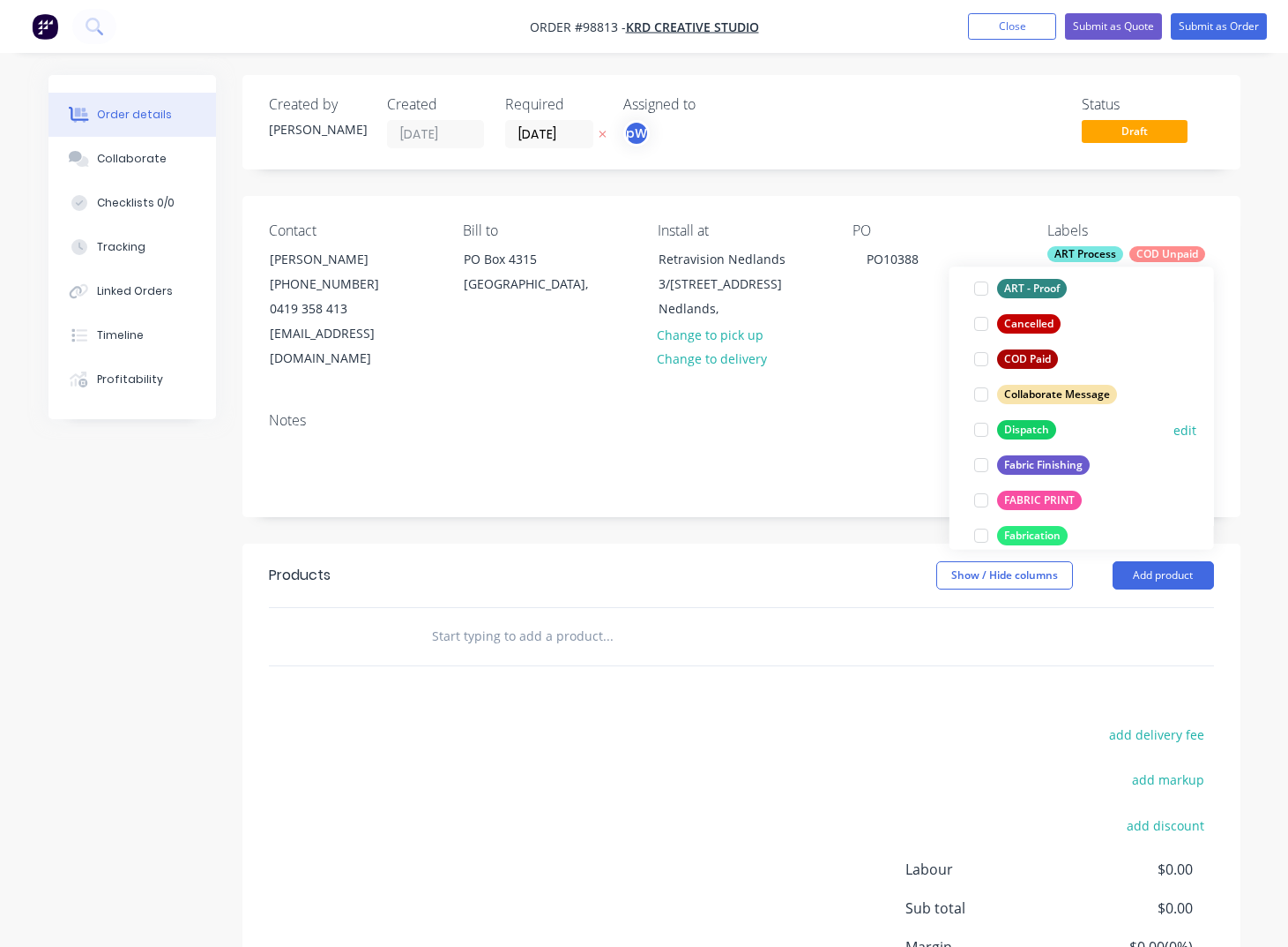
scroll to position [193, 0]
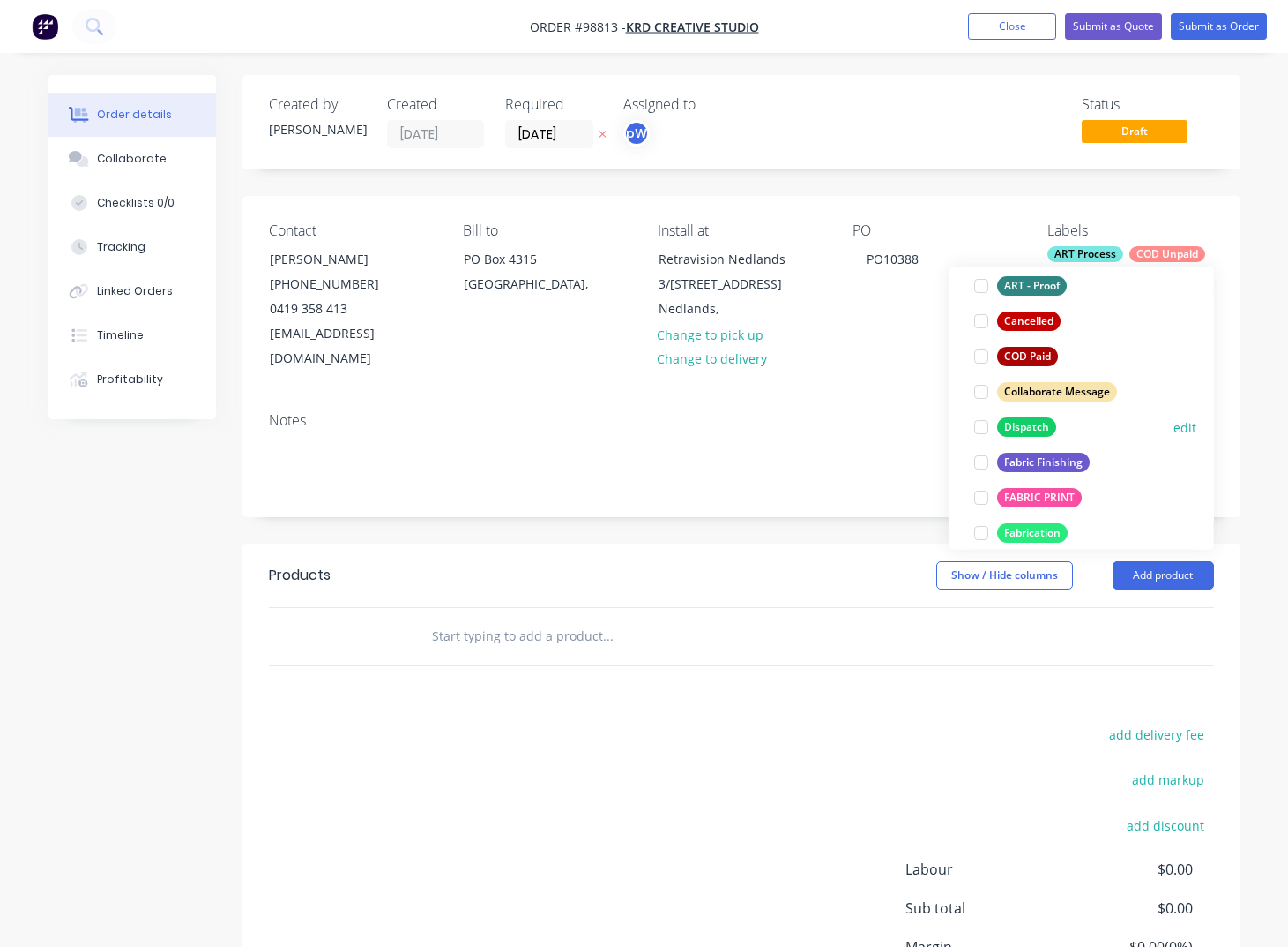
click at [981, 429] on div at bounding box center [981, 427] width 36 height 36
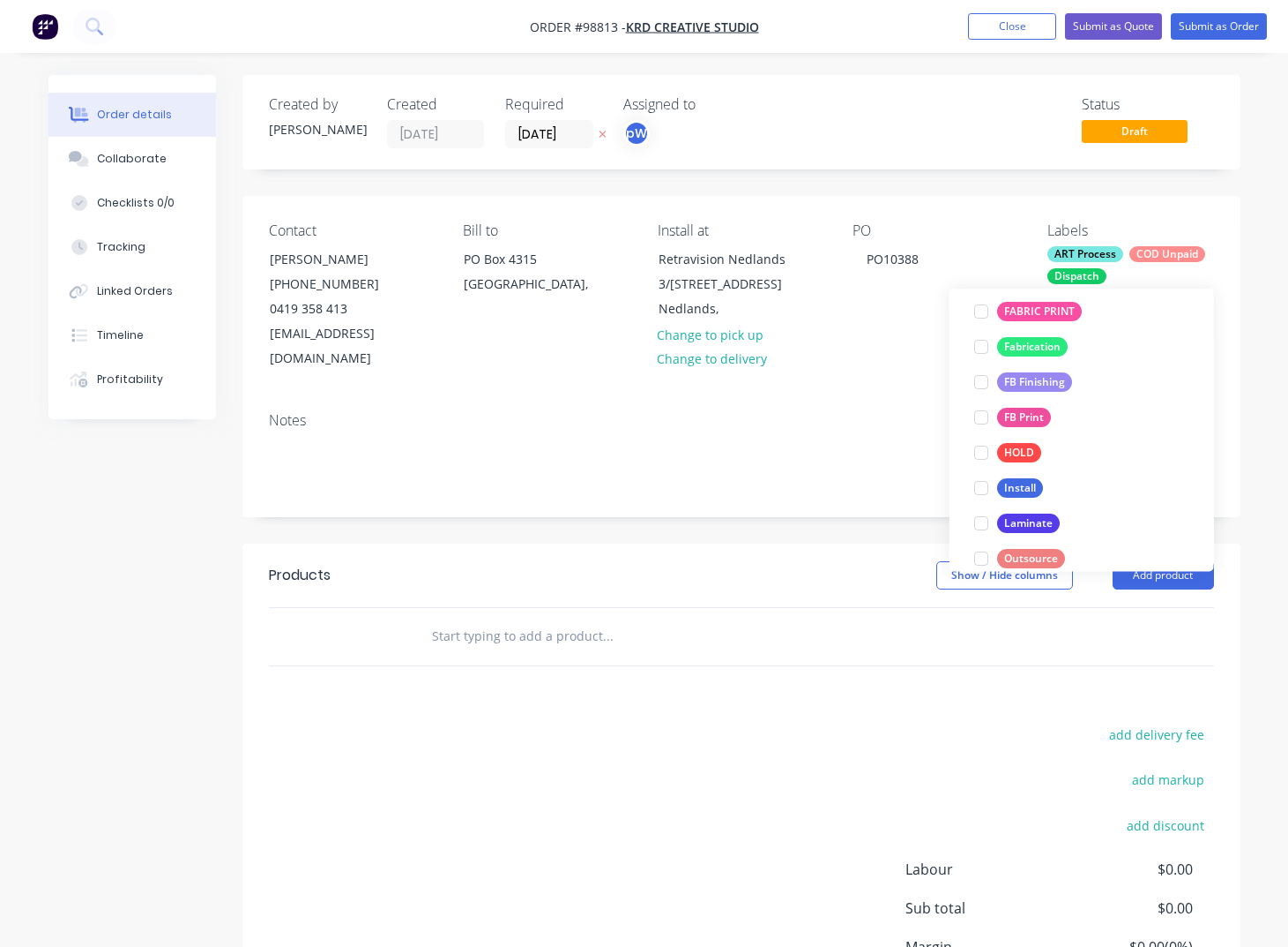
scroll to position [421, 0]
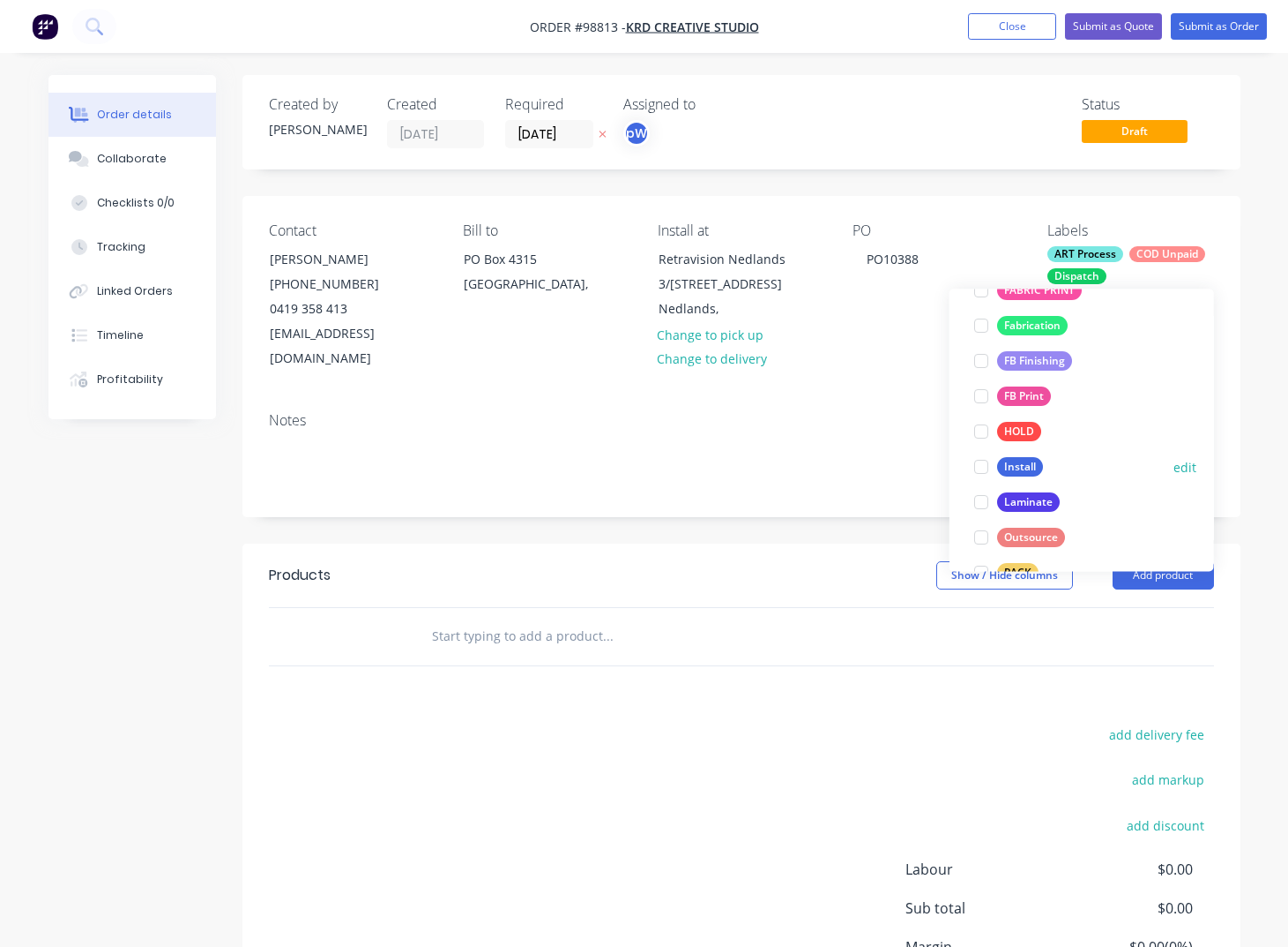
click at [981, 471] on div at bounding box center [981, 468] width 36 height 36
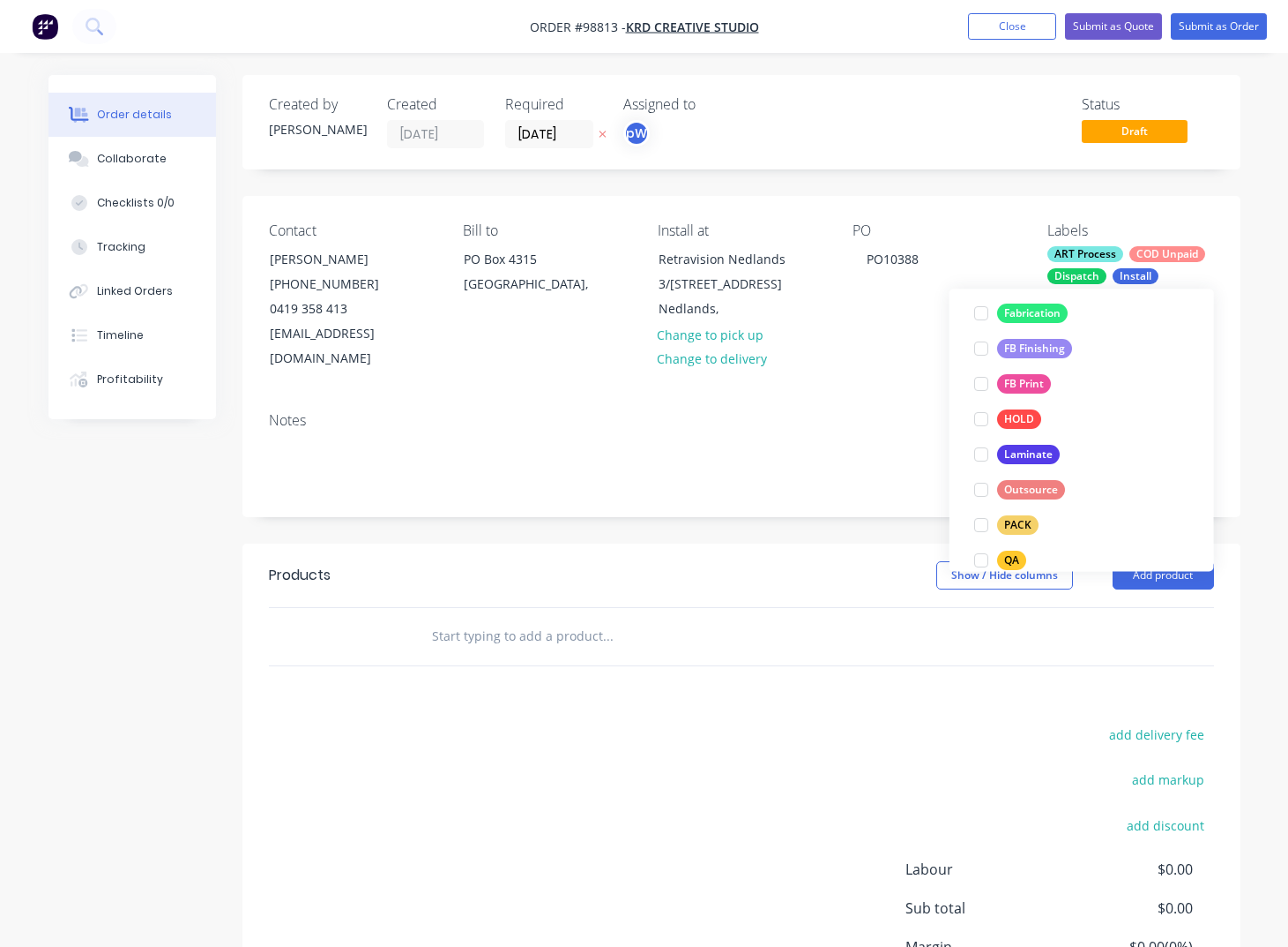
scroll to position [474, 0]
drag, startPoint x: 987, startPoint y: 520, endPoint x: 996, endPoint y: 522, distance: 9.2
click at [990, 520] on div at bounding box center [981, 521] width 36 height 36
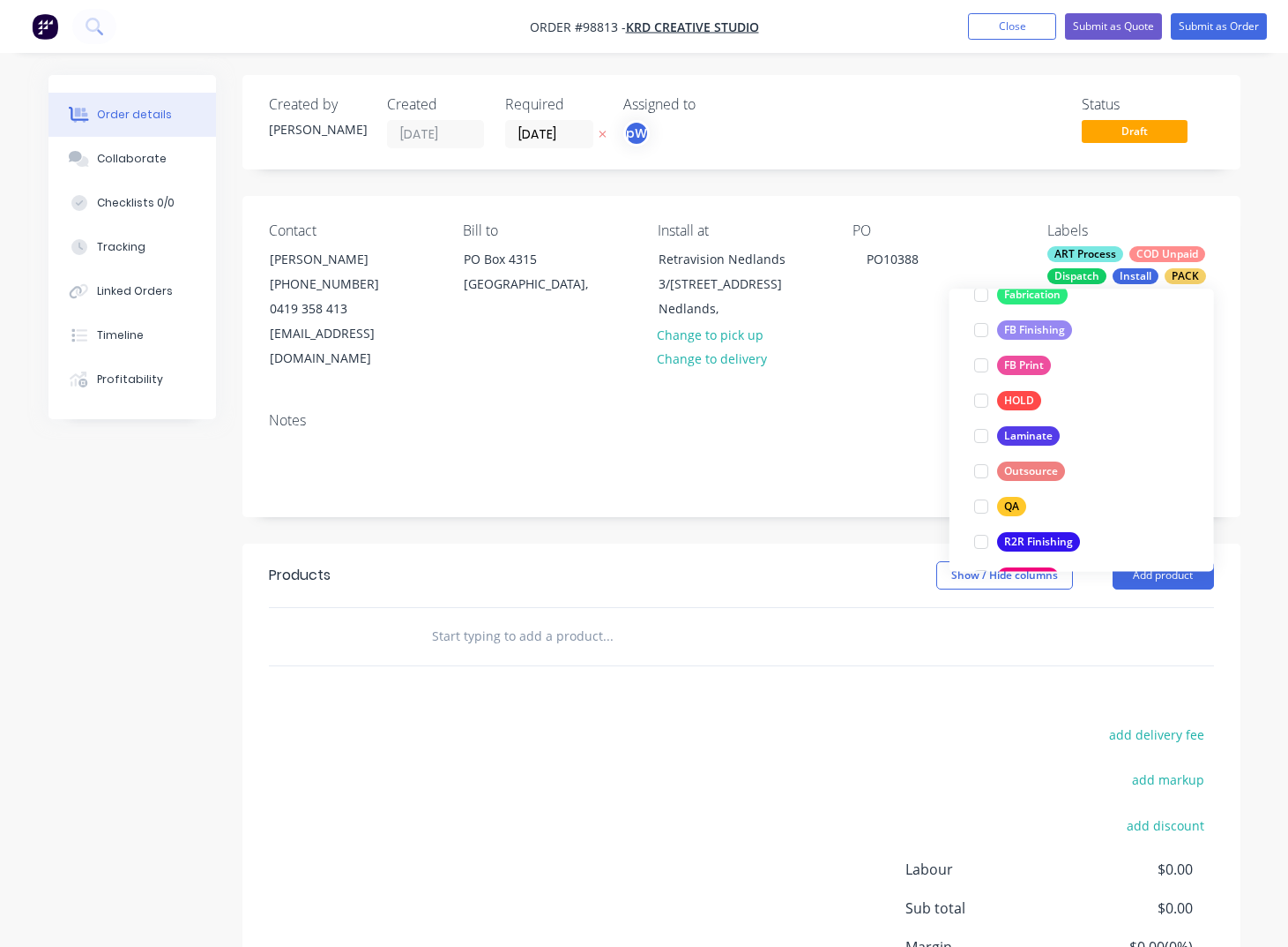
scroll to position [552, 0]
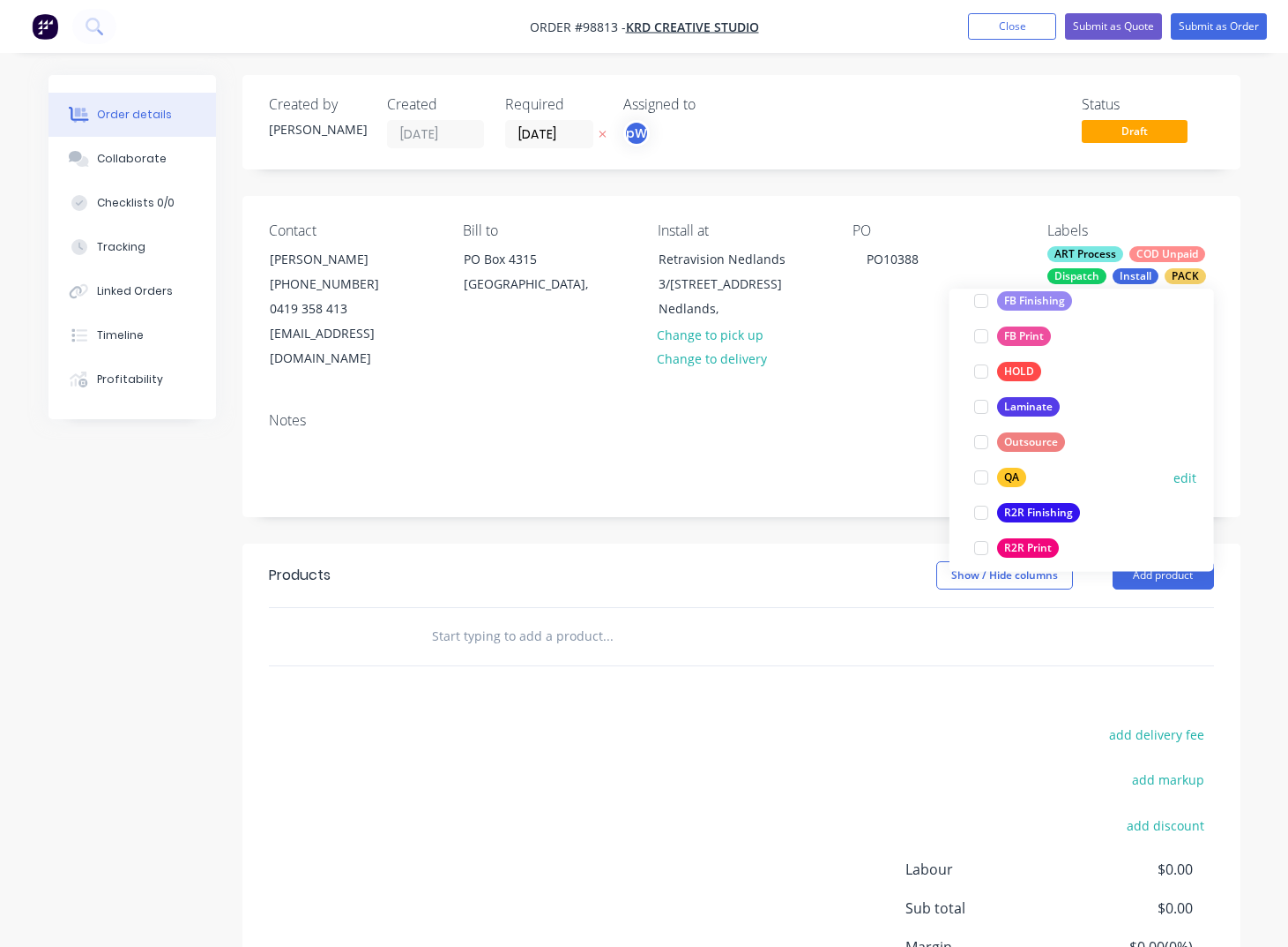
click at [983, 484] on div at bounding box center [981, 478] width 36 height 36
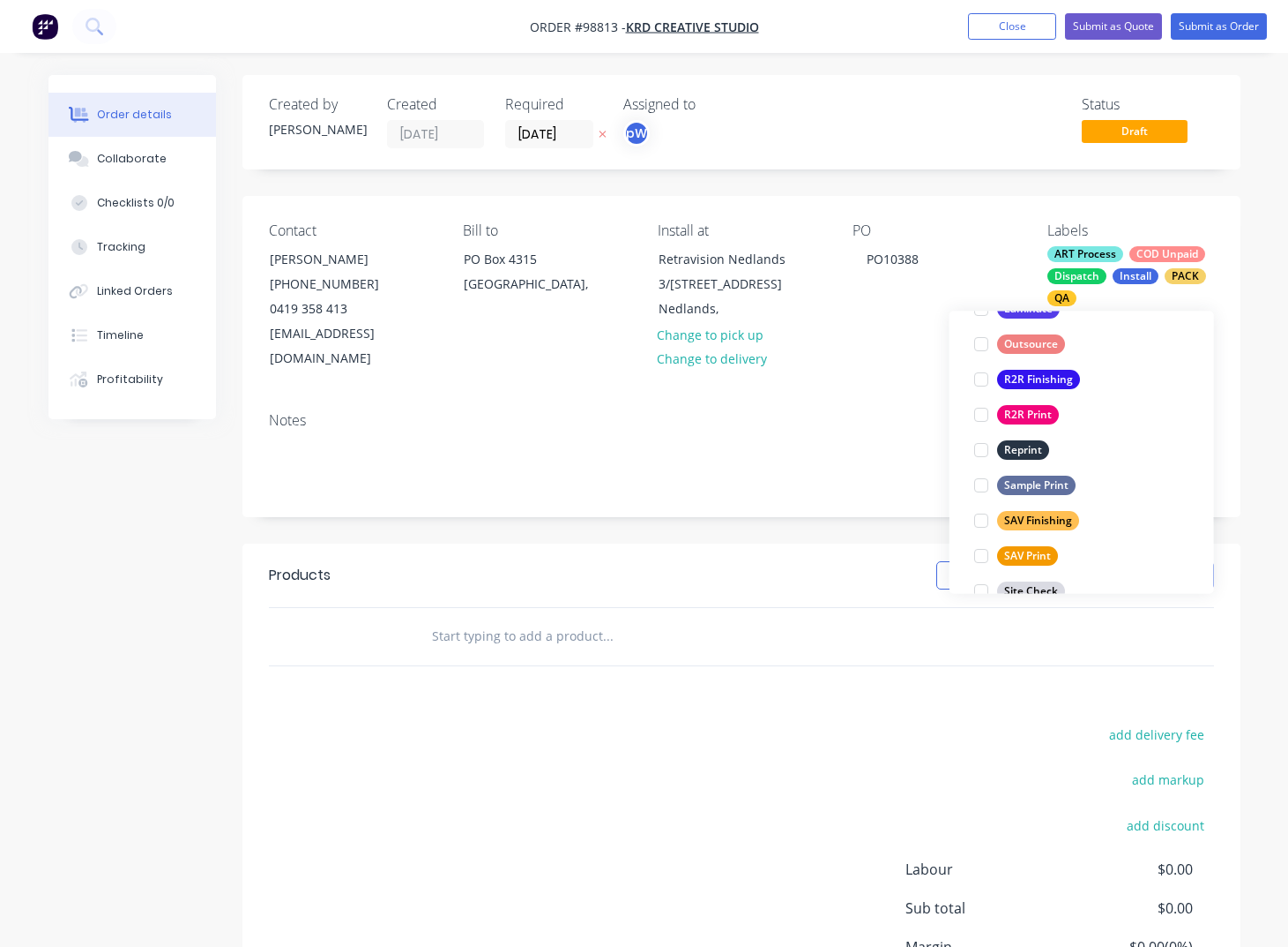
scroll to position [713, 0]
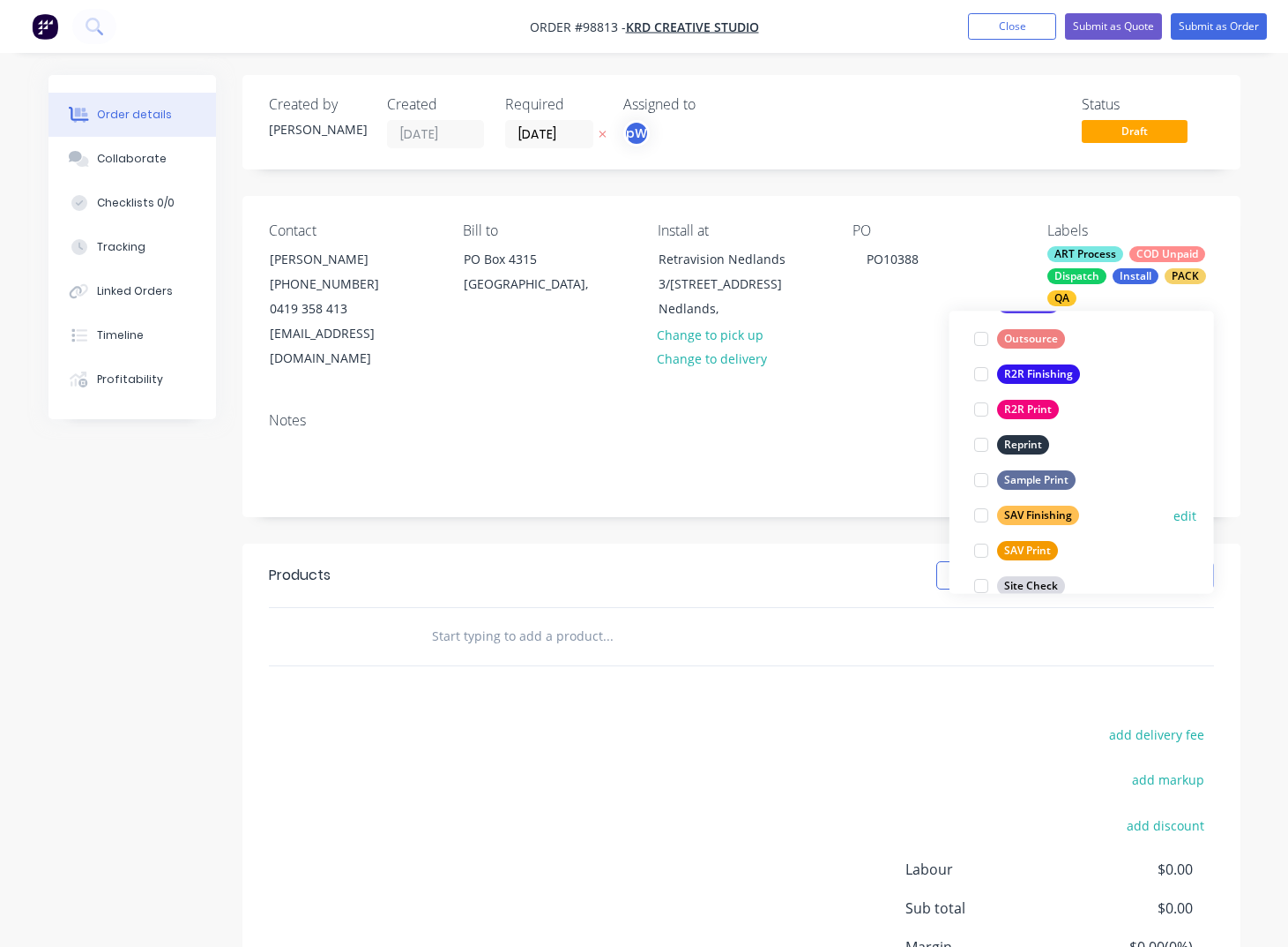
click at [980, 516] on div at bounding box center [981, 517] width 36 height 36
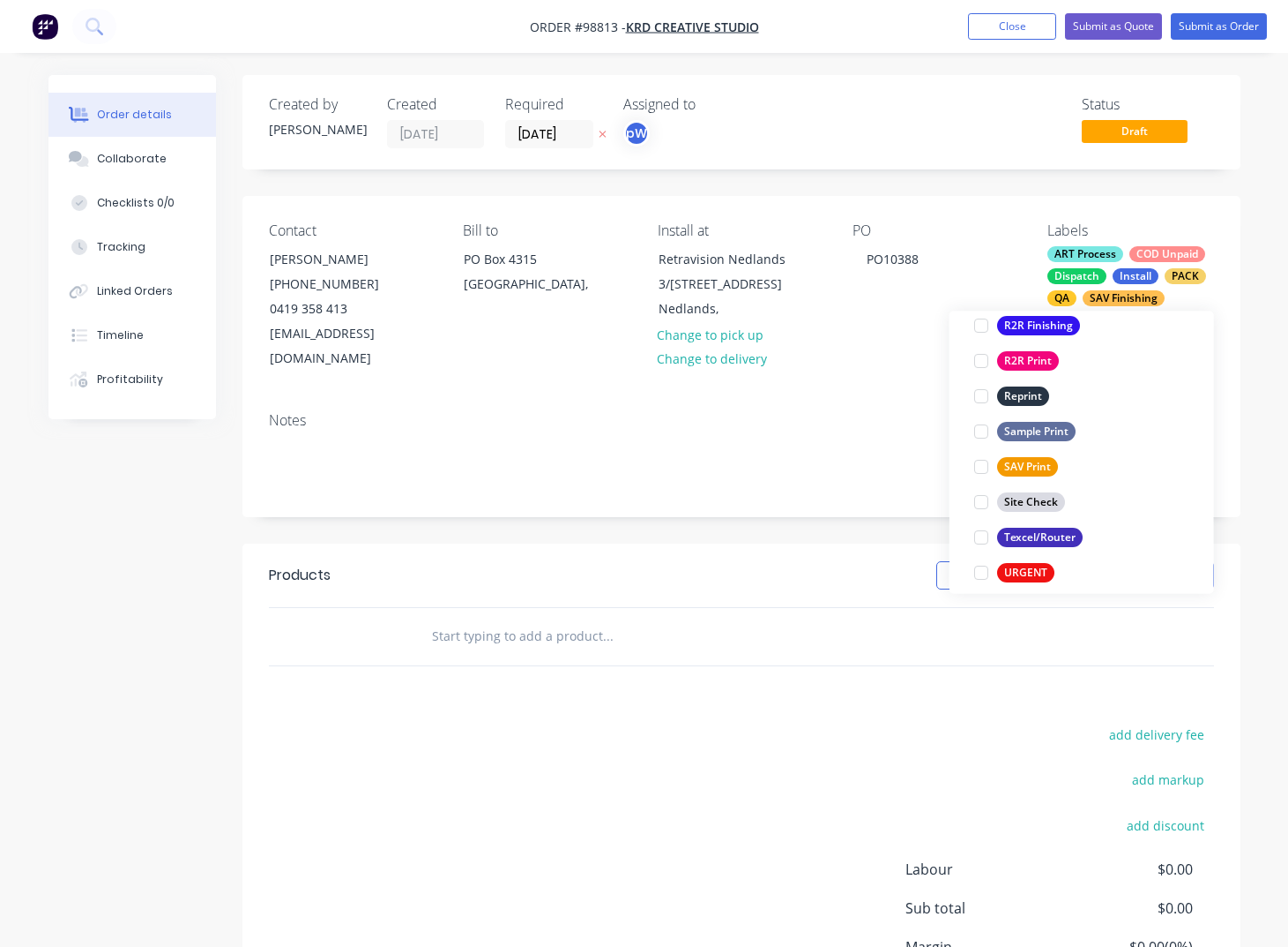
scroll to position [804, 0]
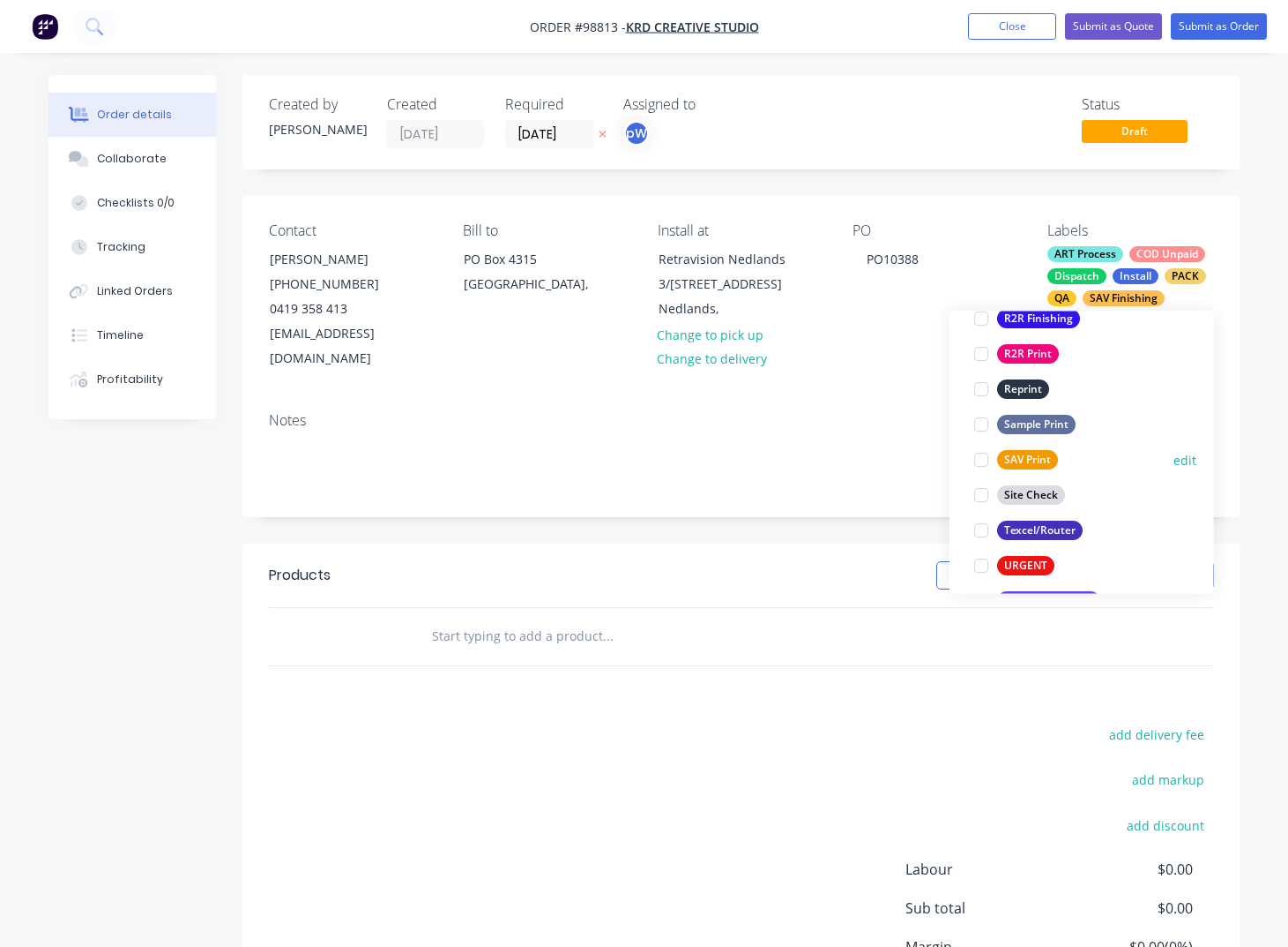
click at [979, 464] on div at bounding box center [981, 461] width 36 height 36
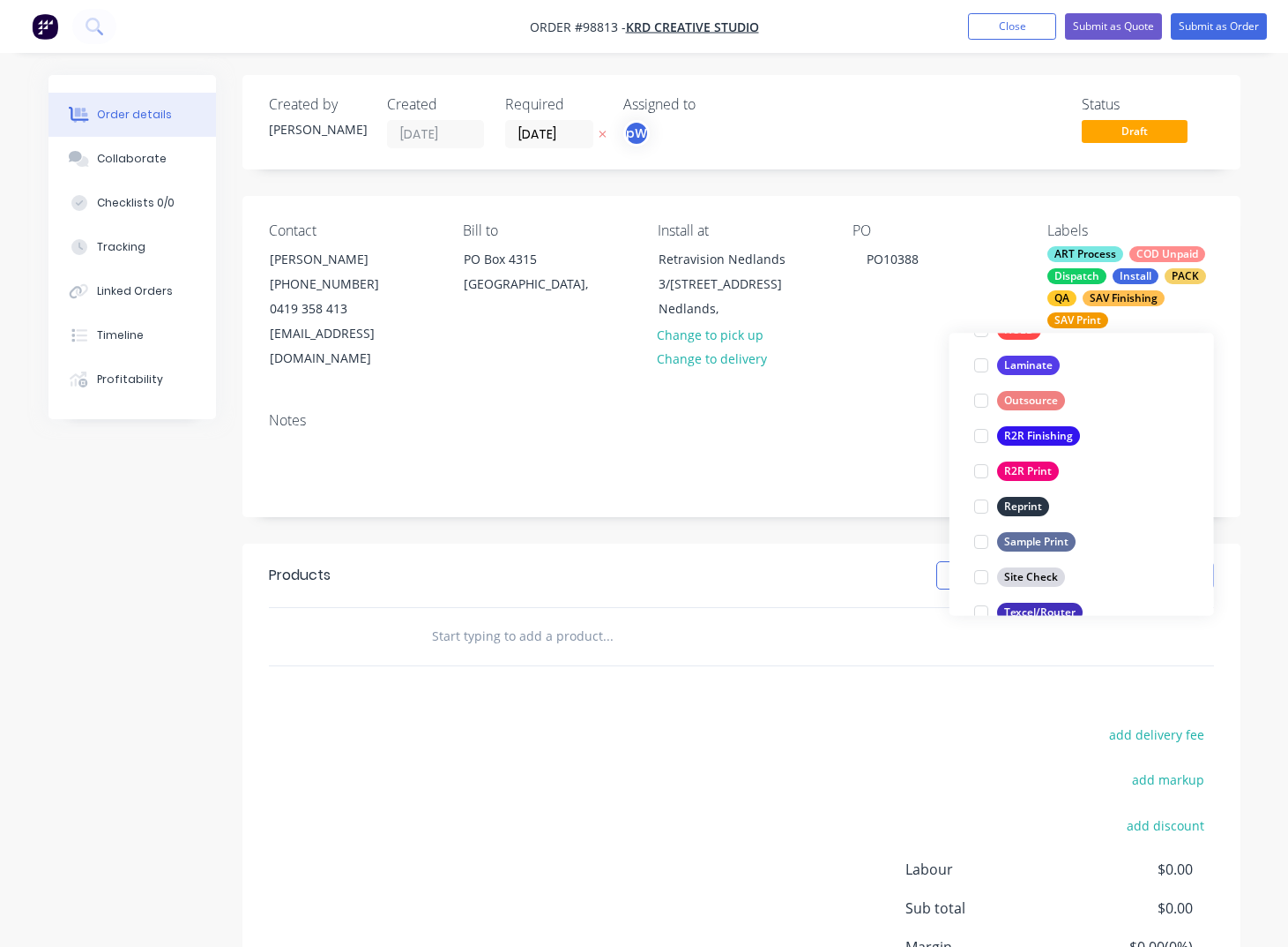
scroll to position [847, 0]
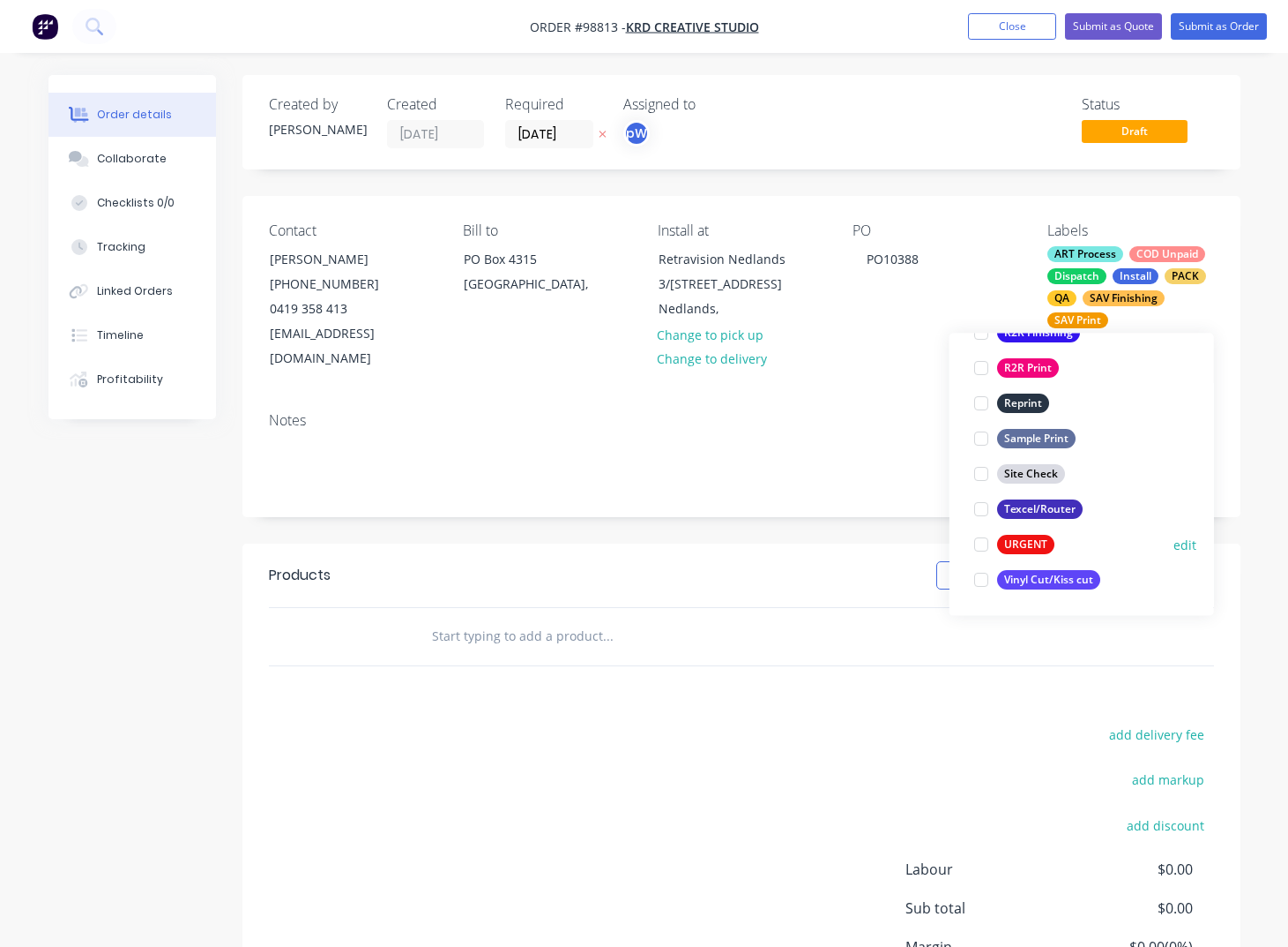
click at [979, 549] on div at bounding box center [981, 545] width 36 height 36
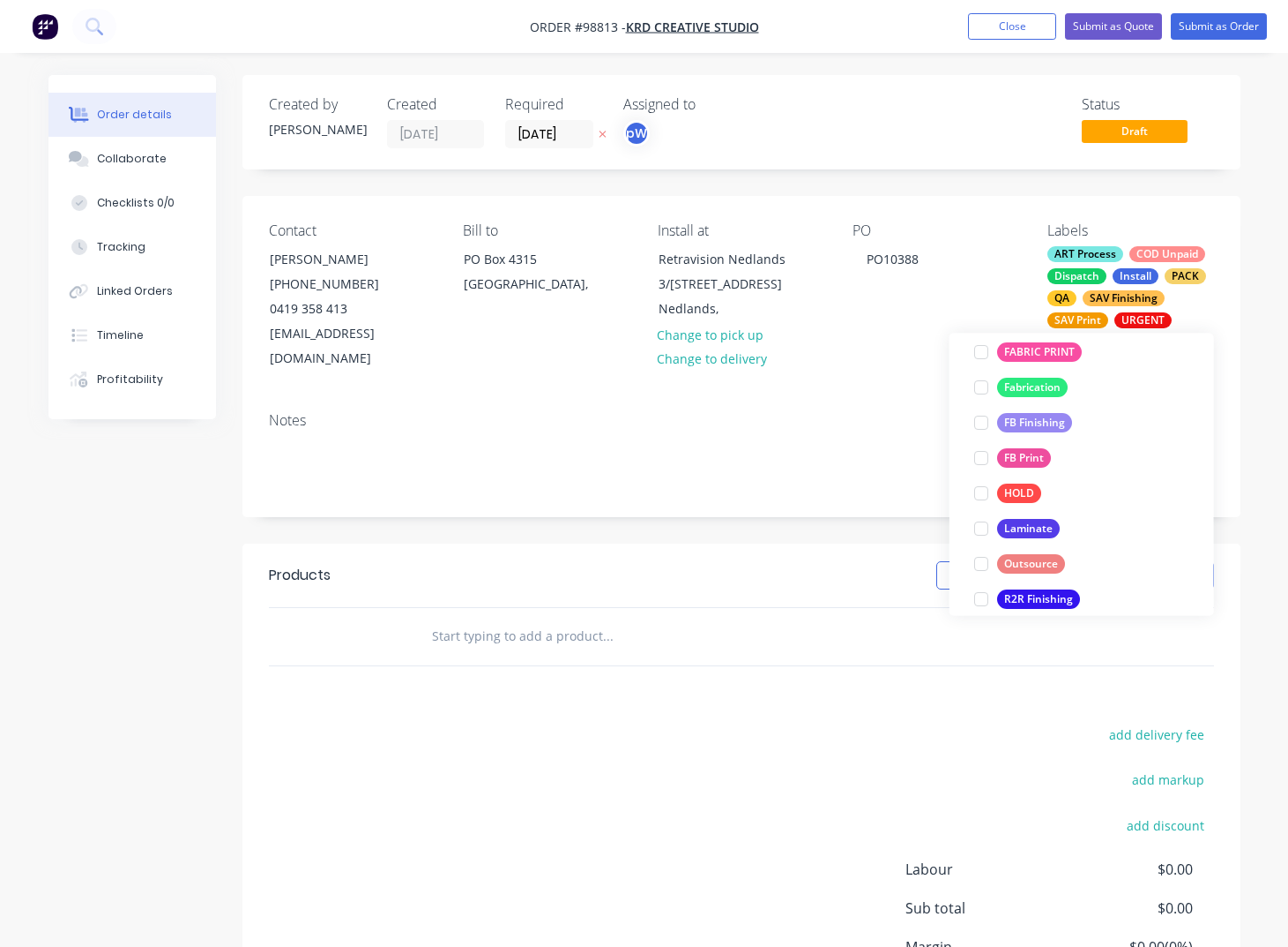
scroll to position [635, 0]
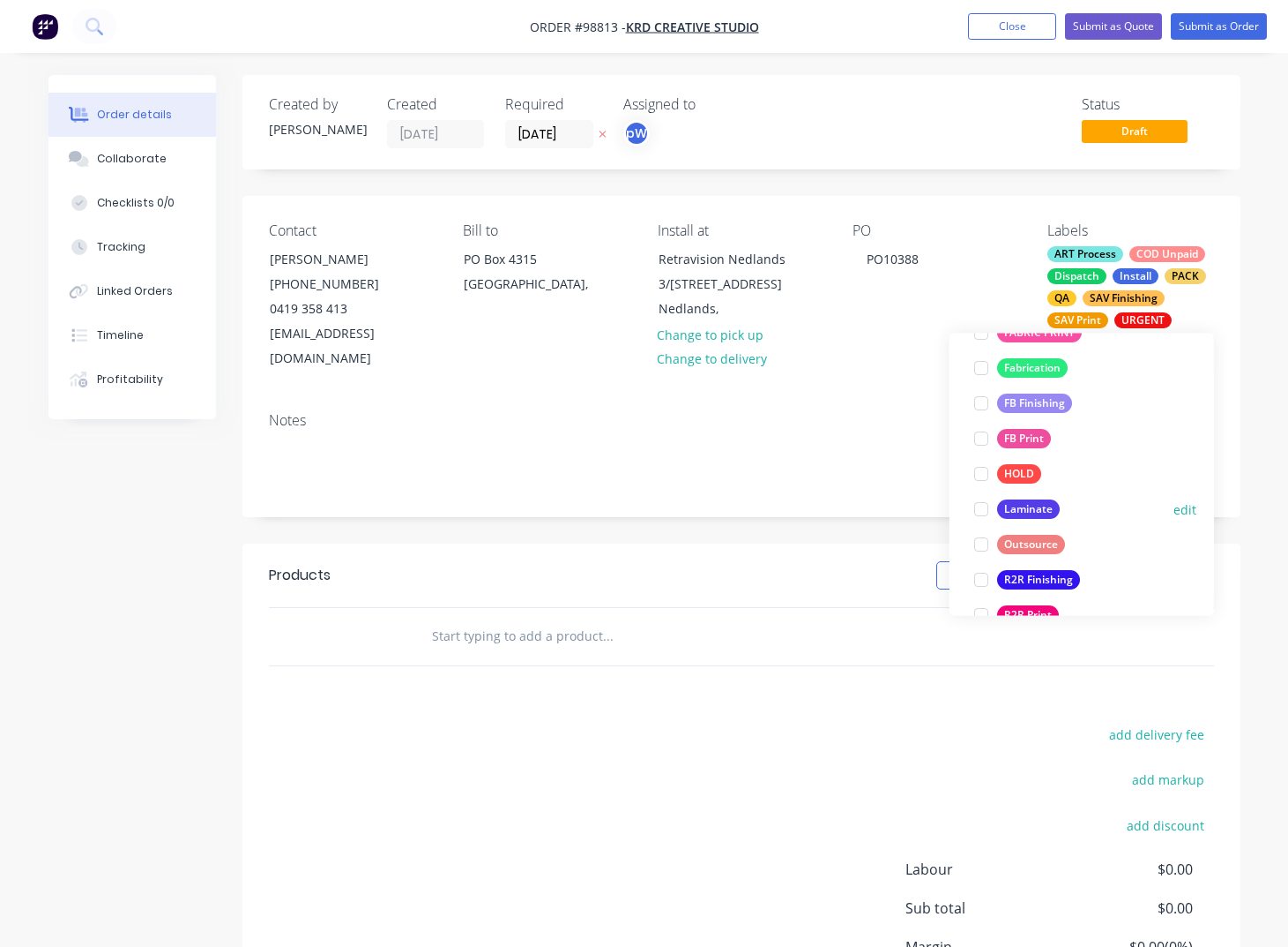
click at [986, 510] on div at bounding box center [981, 510] width 36 height 36
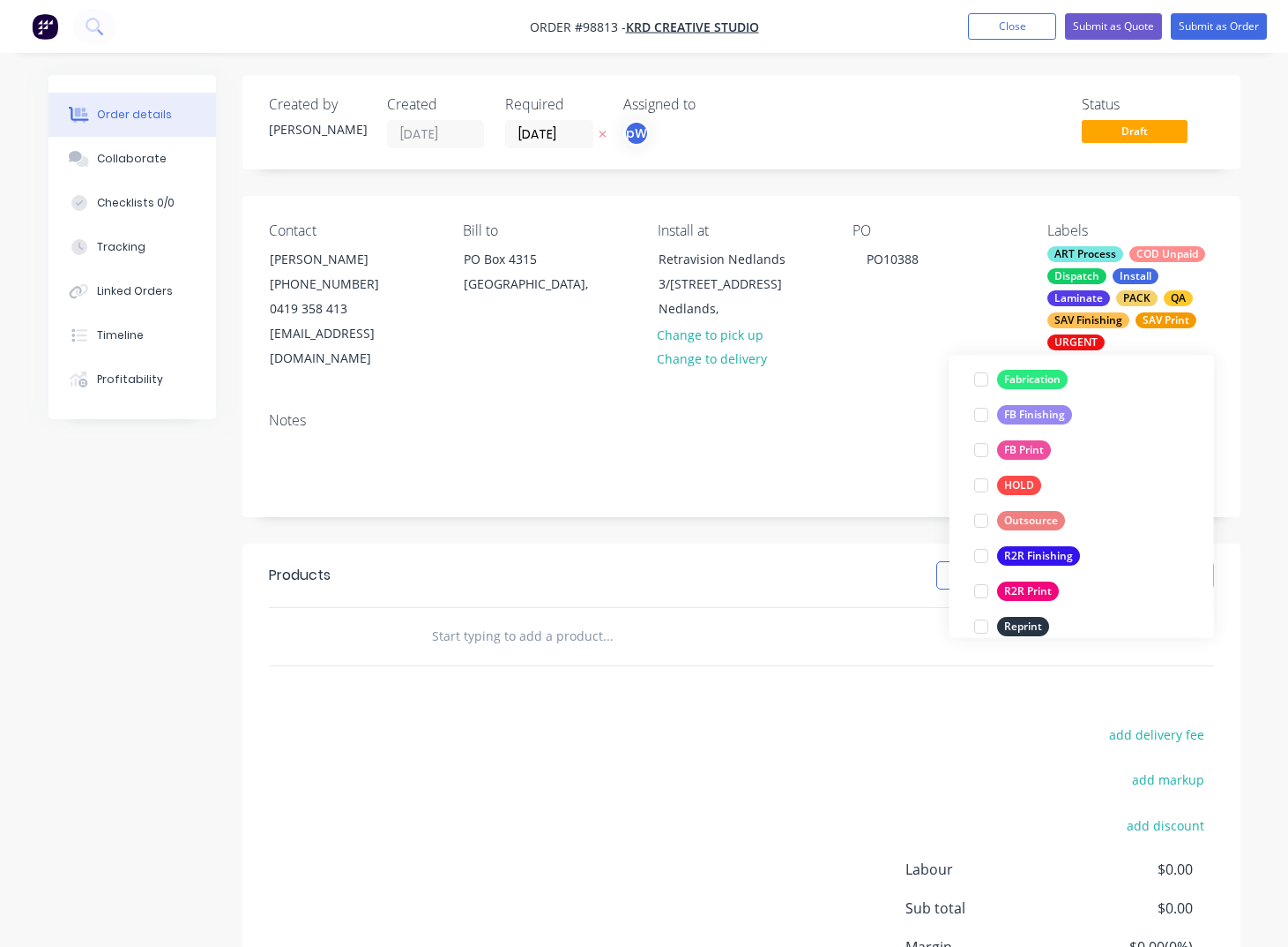
scroll to position [677, 0]
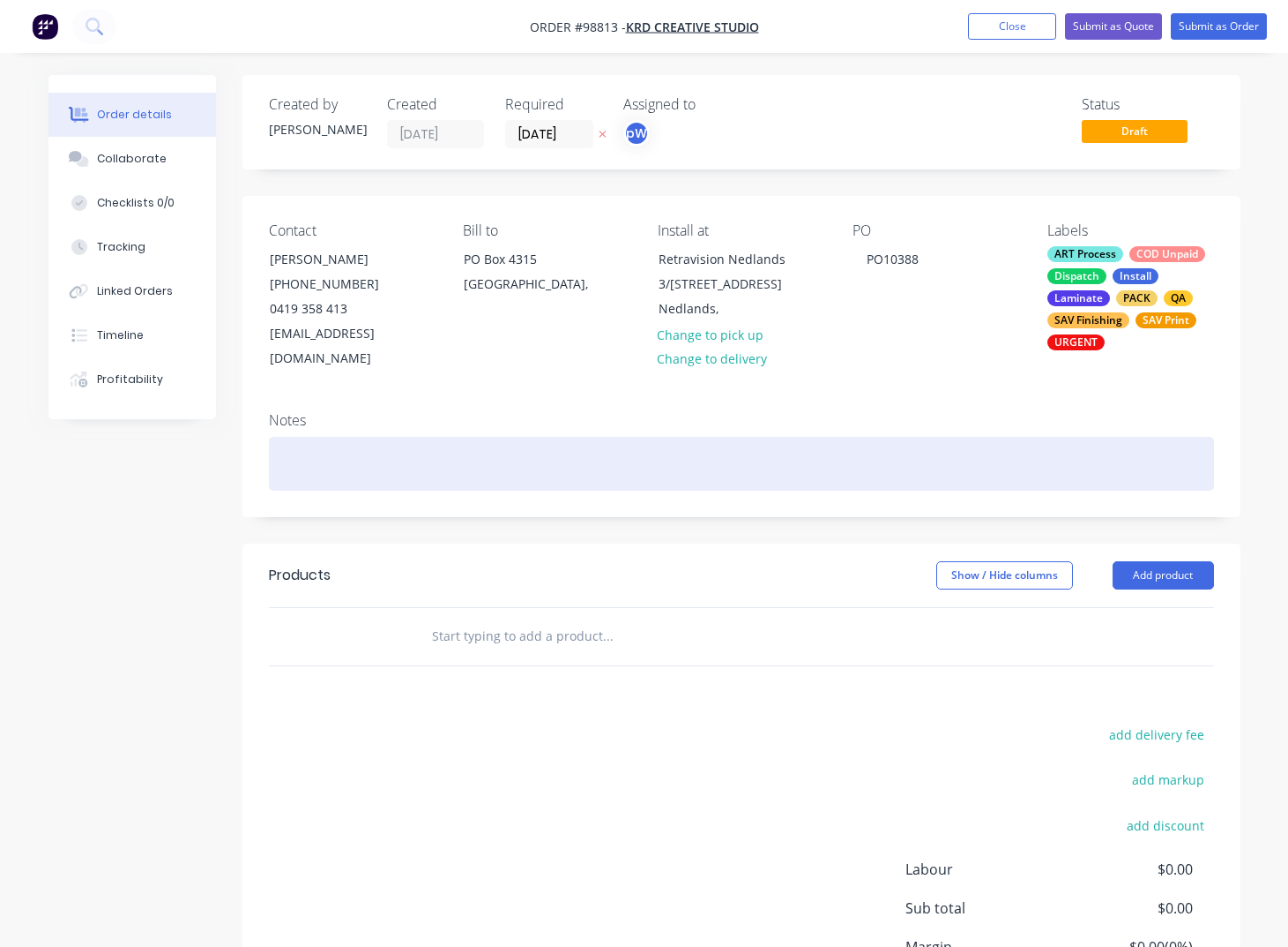
click at [297, 445] on div at bounding box center [742, 463] width 946 height 54
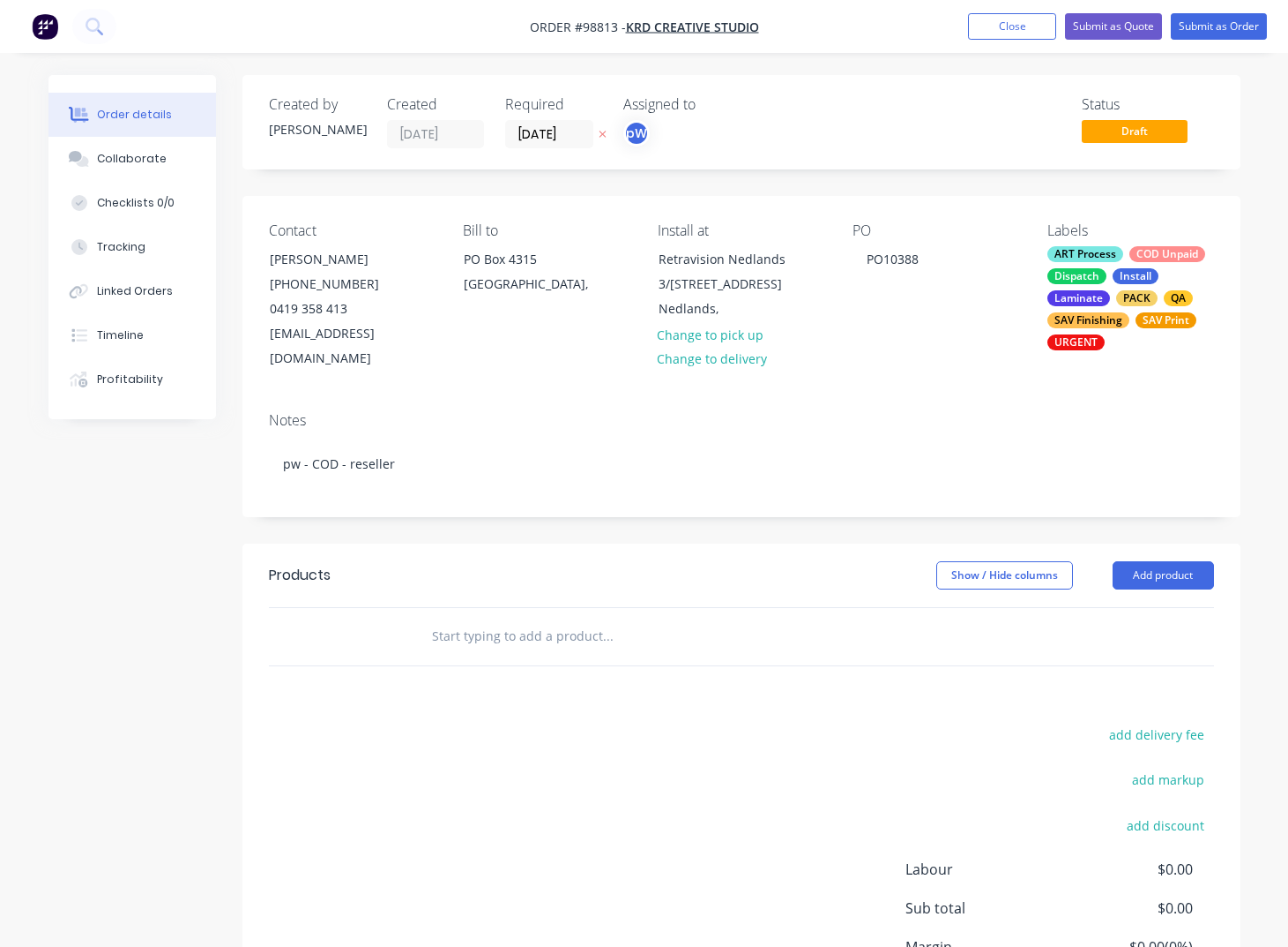
click at [508, 618] on input "text" at bounding box center [607, 636] width 353 height 36
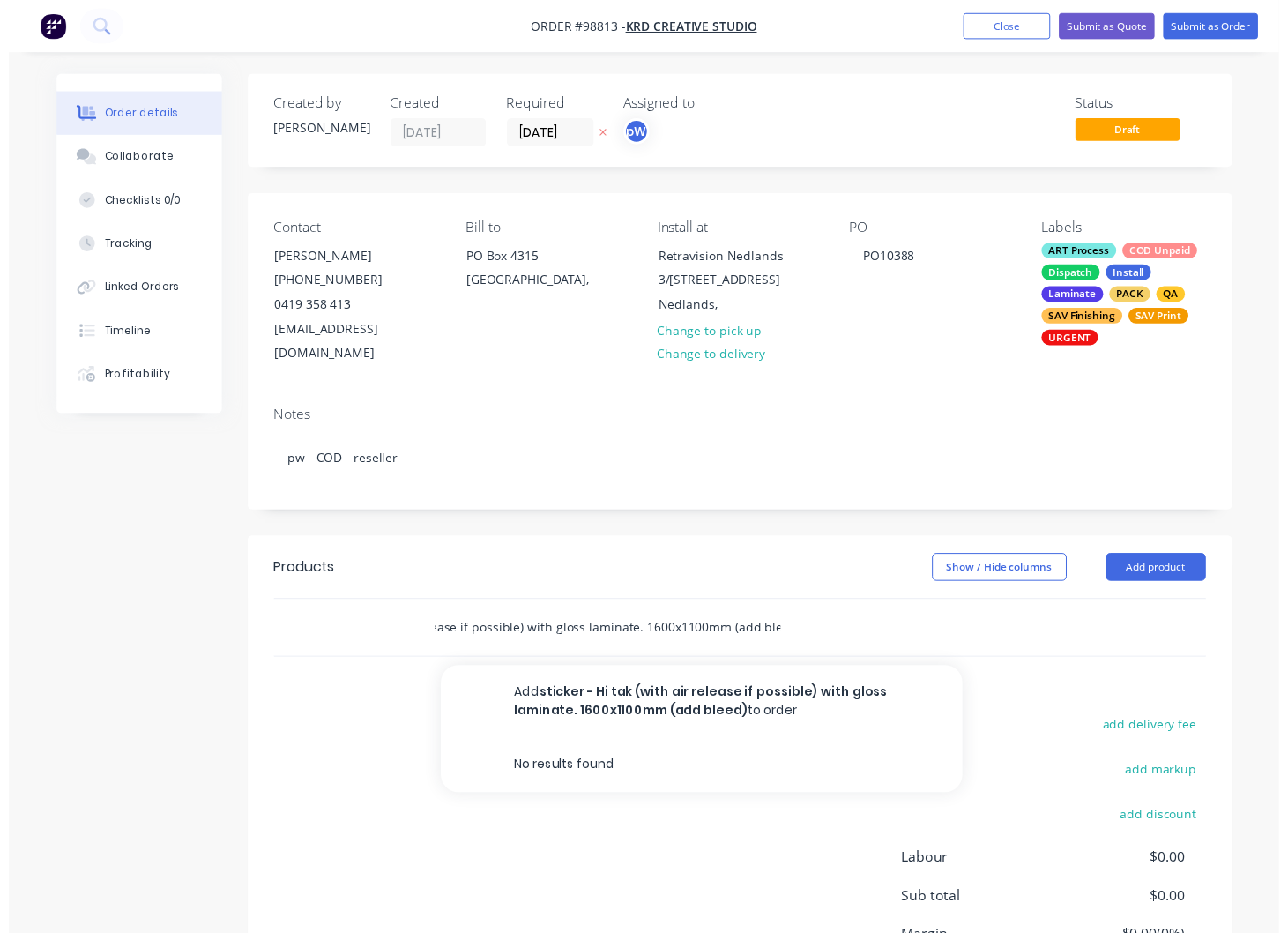
scroll to position [0, 164]
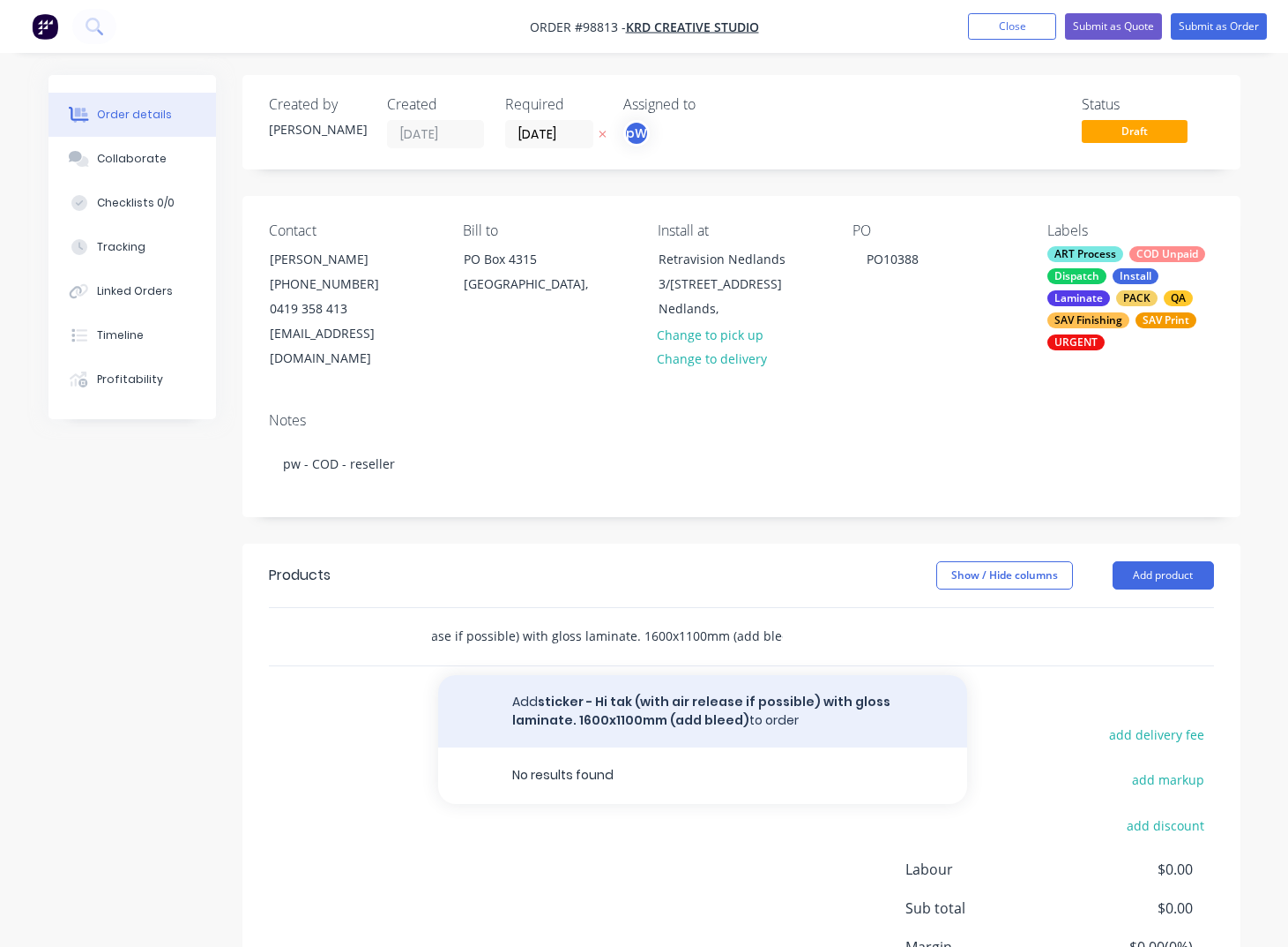
type input "sticker - Hi tak (with air release if possible) with gloss laminate. 1600x1100m…"
click at [599, 689] on button "Add sticker - Hi tak (with air release if possible) with gloss laminate. 1600x1…" at bounding box center [702, 710] width 529 height 72
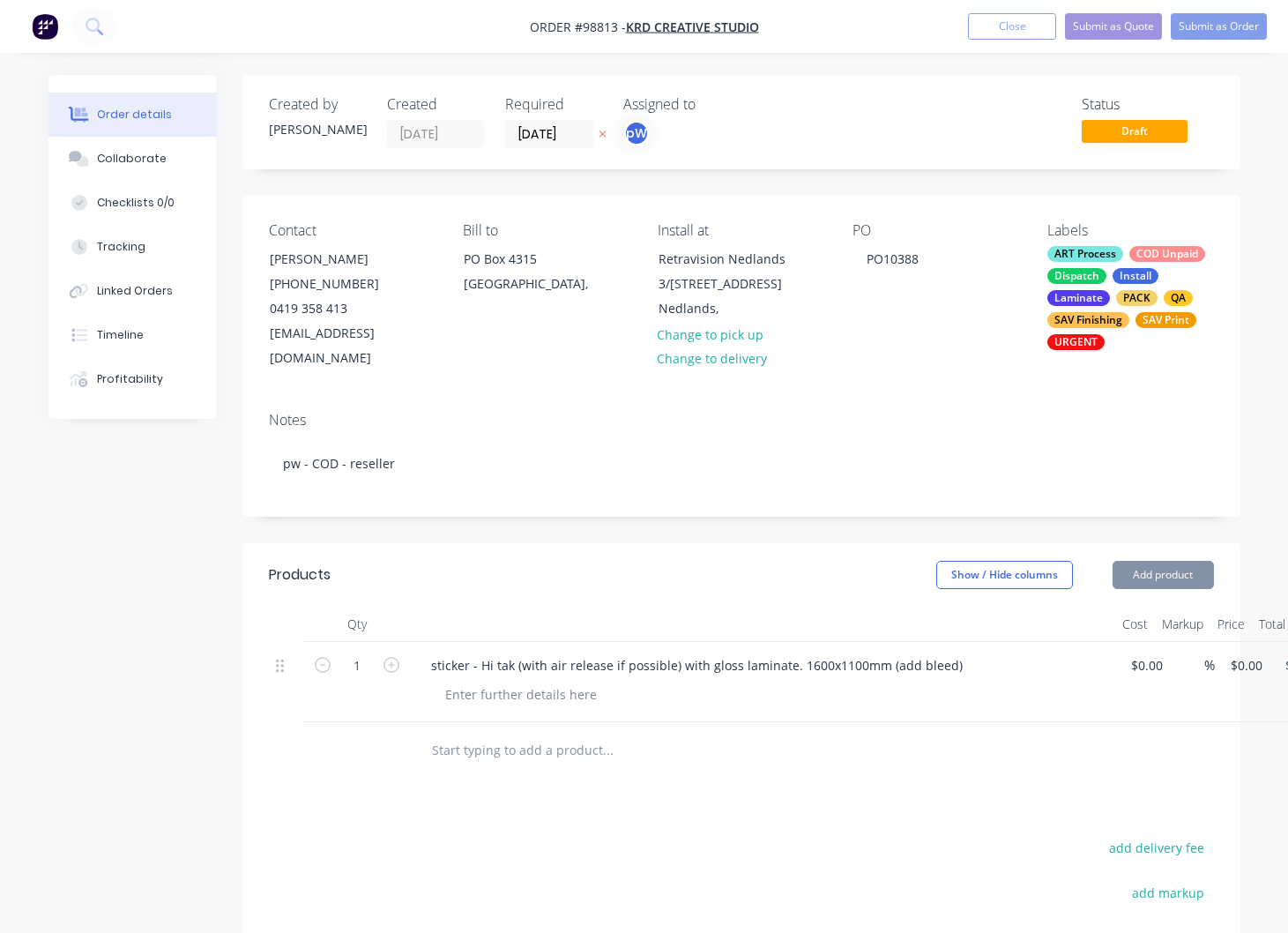
scroll to position [0, 0]
click at [1248, 652] on input "0" at bounding box center [1239, 665] width 20 height 26
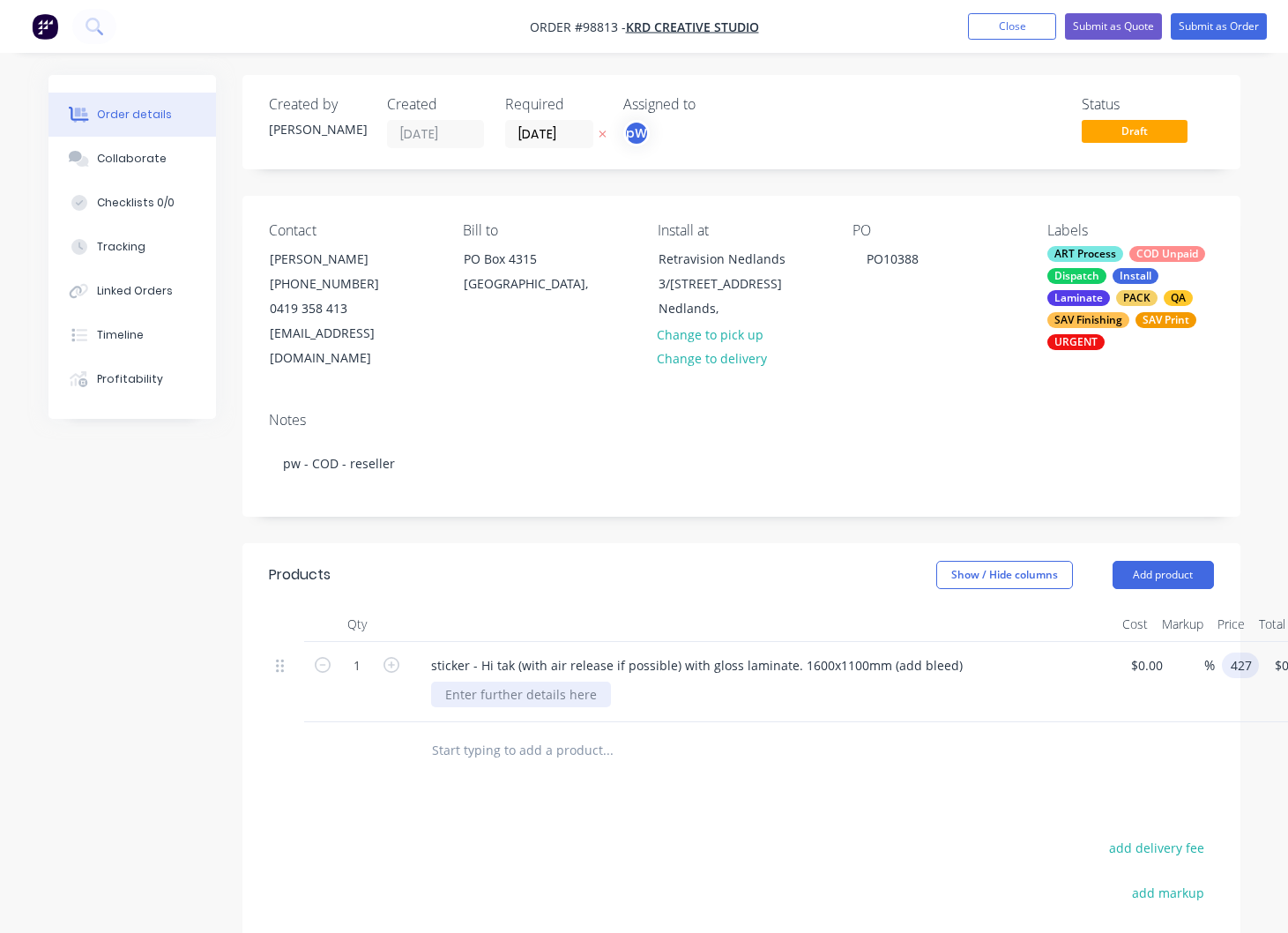
type input "$427.00"
click at [574, 682] on div at bounding box center [521, 694] width 180 height 26
click at [999, 29] on button "Close" at bounding box center [1012, 27] width 88 height 27
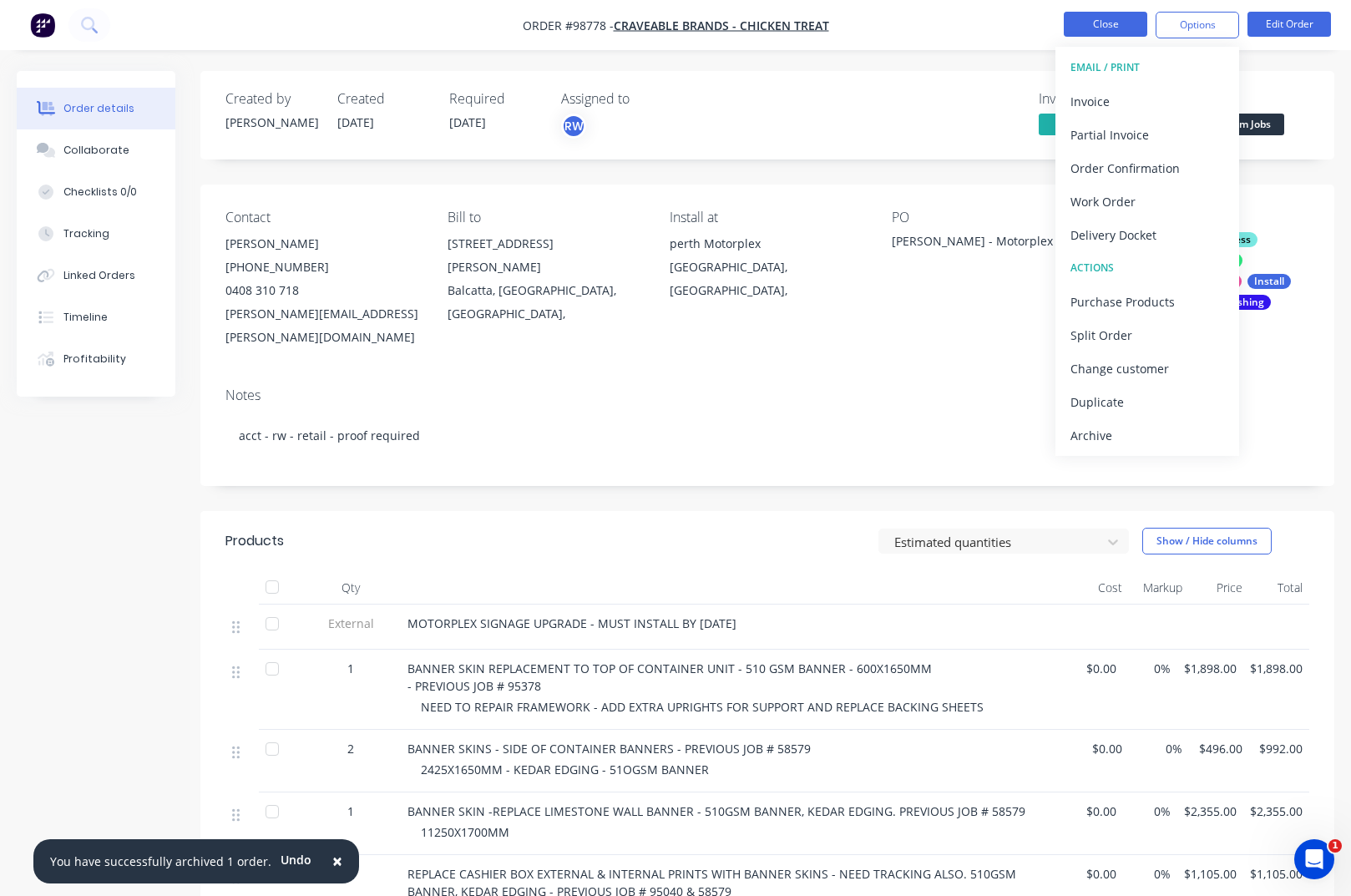
click at [1112, 23] on button "Close" at bounding box center [1105, 24] width 83 height 25
